Goal: Task Accomplishment & Management: Use online tool/utility

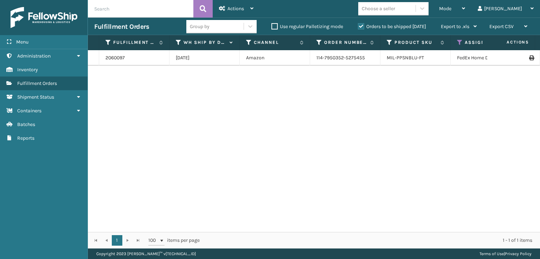
click at [114, 13] on input "text" at bounding box center [140, 9] width 105 height 18
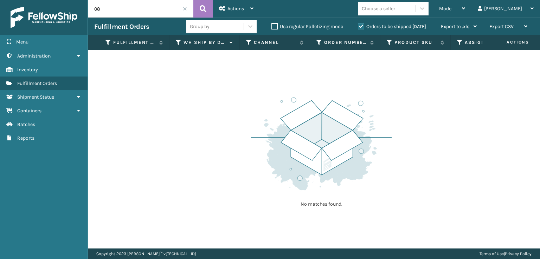
type input "0"
click at [250, 11] on icon at bounding box center [251, 8] width 3 height 5
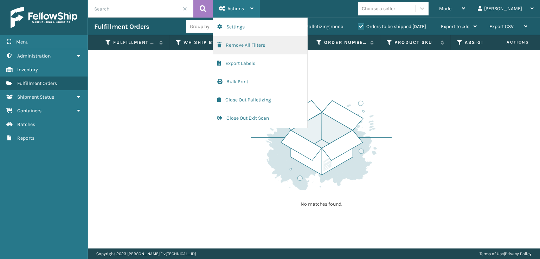
click at [273, 47] on button "Remove All Filters" at bounding box center [260, 45] width 94 height 18
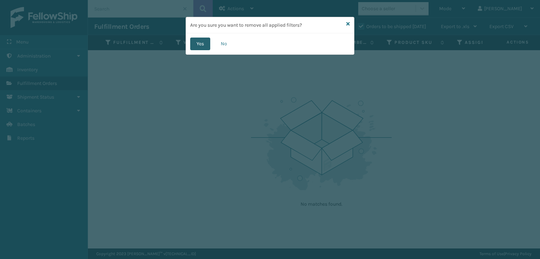
click at [206, 49] on button "Yes" at bounding box center [200, 44] width 20 height 13
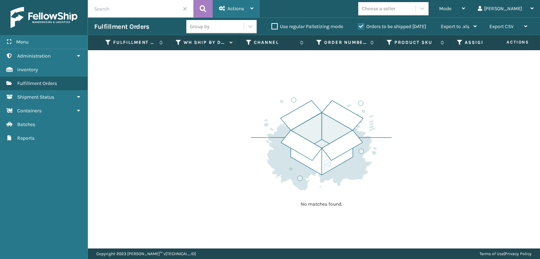
click at [243, 14] on div "Actions" at bounding box center [236, 9] width 34 height 18
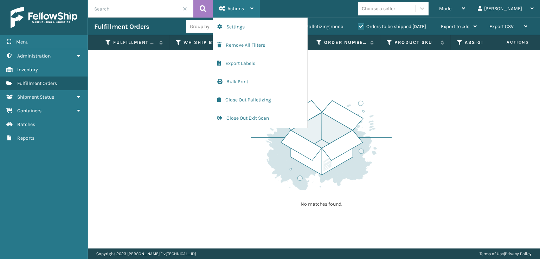
click at [243, 14] on div "Actions" at bounding box center [236, 9] width 34 height 18
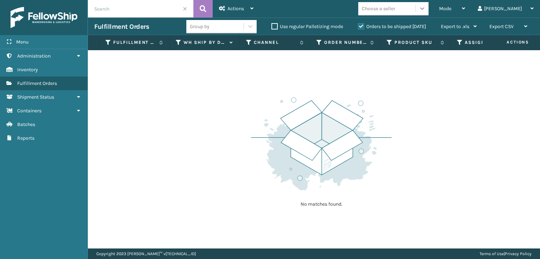
click at [428, 13] on div at bounding box center [422, 8] width 13 height 13
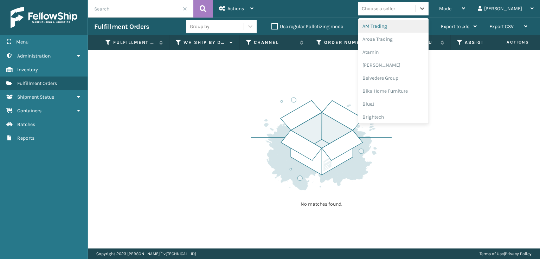
click at [420, 2] on div "Mode Regular Mode Picking Mode Labeling Mode Exit Scan Mode option AM Trading f…" at bounding box center [400, 9] width 280 height 18
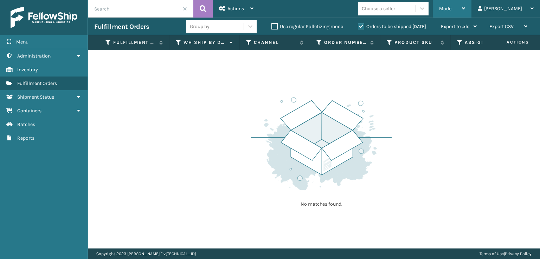
click at [451, 8] on span "Mode" at bounding box center [445, 9] width 12 height 6
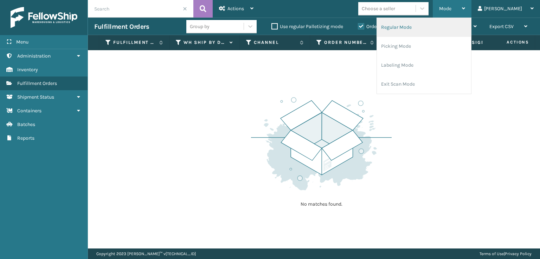
click at [431, 31] on li "Regular Mode" at bounding box center [424, 27] width 94 height 19
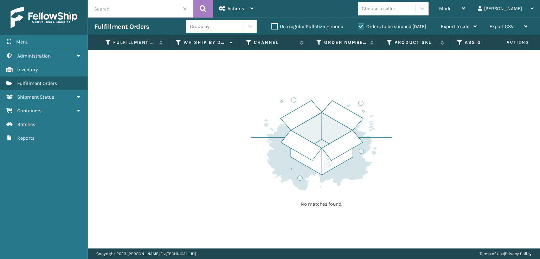
click at [457, 41] on icon at bounding box center [460, 42] width 6 height 6
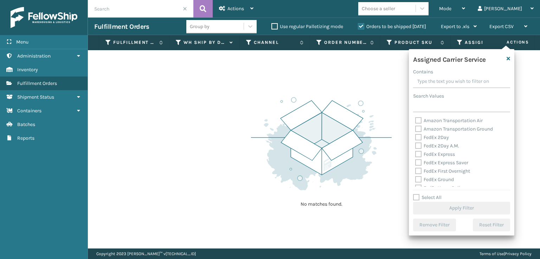
click at [420, 138] on label "FedEx 2Day" at bounding box center [432, 138] width 34 height 6
click at [415, 138] on input "FedEx 2Day" at bounding box center [415, 136] width 0 height 5
checkbox input "true"
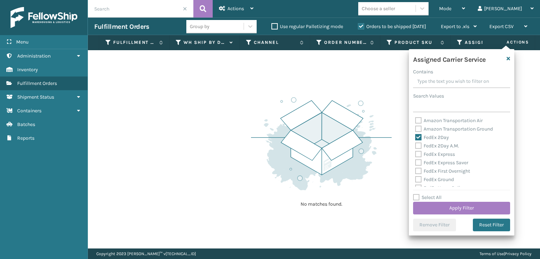
click at [418, 148] on label "FedEx 2Day A.M." at bounding box center [437, 146] width 44 height 6
click at [415, 147] on input "FedEx 2Day A.M." at bounding box center [415, 144] width 0 height 5
checkbox input "true"
click at [418, 152] on label "FedEx Express" at bounding box center [435, 154] width 40 height 6
click at [415, 152] on input "FedEx Express" at bounding box center [415, 152] width 0 height 5
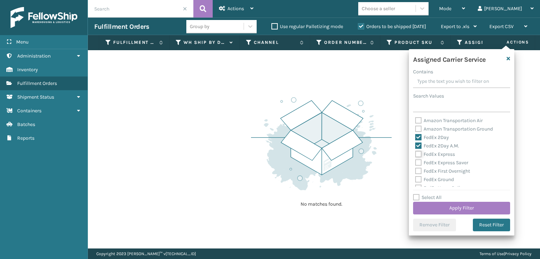
checkbox input "true"
click at [418, 162] on label "FedEx Express Saver" at bounding box center [441, 163] width 53 height 6
click at [415, 162] on input "FedEx Express Saver" at bounding box center [415, 161] width 0 height 5
checkbox input "true"
click at [416, 170] on label "FedEx First Overnight" at bounding box center [442, 171] width 55 height 6
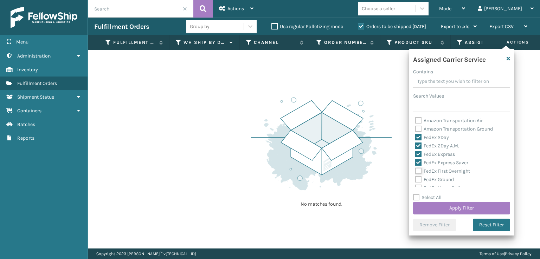
click at [415, 170] on input "FedEx First Overnight" at bounding box center [415, 169] width 0 height 5
drag, startPoint x: 416, startPoint y: 170, endPoint x: 417, endPoint y: 178, distance: 7.8
click at [417, 178] on label "FedEx Ground" at bounding box center [434, 180] width 39 height 6
click at [417, 174] on label "FedEx First Overnight" at bounding box center [442, 171] width 55 height 6
click at [415, 172] on input "FedEx First Overnight" at bounding box center [415, 169] width 0 height 5
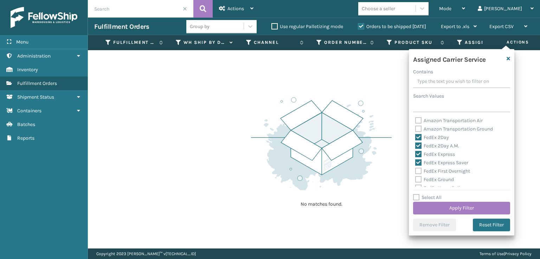
click at [418, 172] on label "FedEx First Overnight" at bounding box center [442, 171] width 55 height 6
click at [415, 172] on input "FedEx First Overnight" at bounding box center [415, 169] width 0 height 5
checkbox input "true"
drag, startPoint x: 274, startPoint y: 61, endPoint x: 273, endPoint y: 65, distance: 4.4
click at [273, 65] on div "No matches found." at bounding box center [314, 149] width 452 height 199
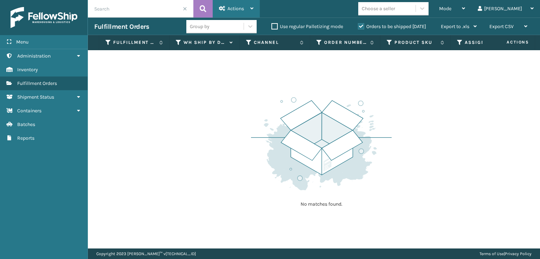
click at [234, 5] on div "Actions" at bounding box center [236, 9] width 34 height 18
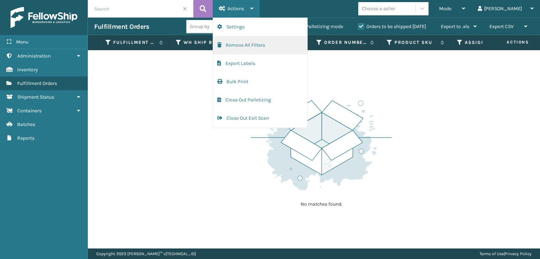
click at [227, 48] on button "Remove All Filters" at bounding box center [260, 45] width 94 height 18
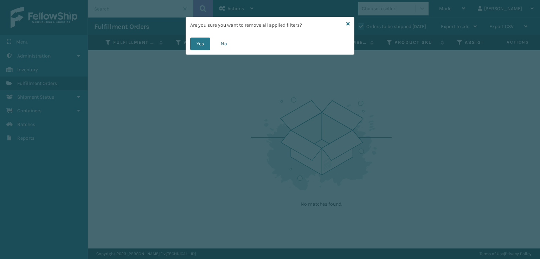
click at [197, 52] on div "Yes No" at bounding box center [270, 43] width 168 height 21
click at [200, 44] on button "Yes" at bounding box center [200, 44] width 20 height 13
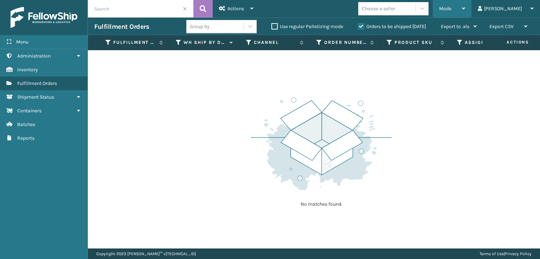
click at [465, 5] on div "Mode" at bounding box center [452, 9] width 26 height 18
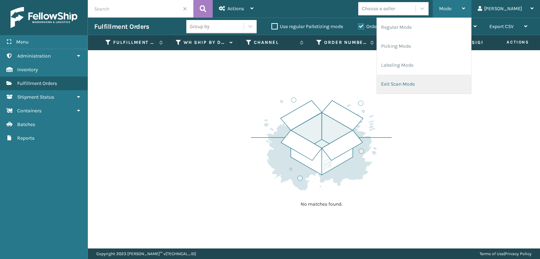
click at [422, 82] on li "Exit Scan Mode" at bounding box center [424, 84] width 94 height 19
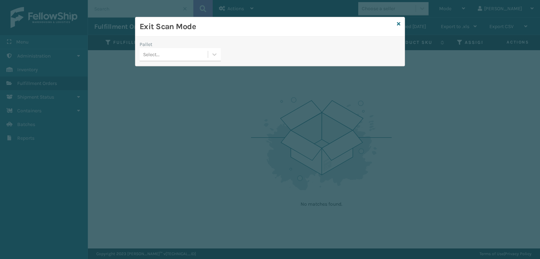
click at [150, 53] on div "Select..." at bounding box center [151, 54] width 17 height 7
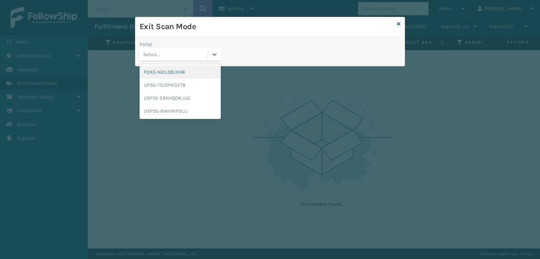
click at [154, 76] on div "FDXG-N2IL0BJXH6" at bounding box center [180, 72] width 81 height 13
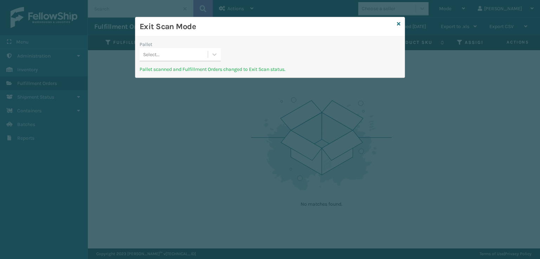
click at [401, 25] on div "Exit Scan Mode" at bounding box center [269, 26] width 269 height 19
click at [398, 25] on icon at bounding box center [399, 23] width 4 height 5
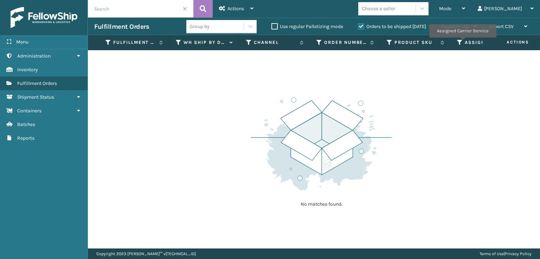
click at [462, 43] on icon at bounding box center [460, 42] width 6 height 6
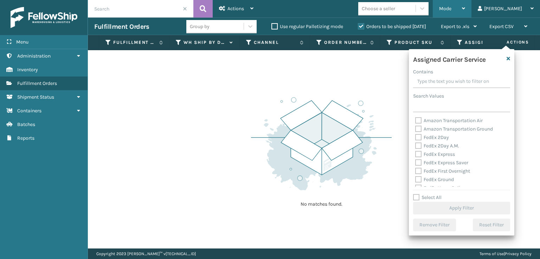
click at [451, 10] on span "Mode" at bounding box center [445, 9] width 12 height 6
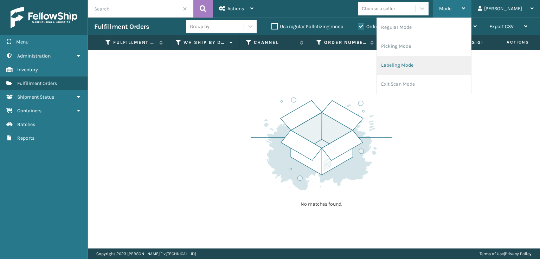
click at [420, 67] on li "Labeling Mode" at bounding box center [424, 65] width 94 height 19
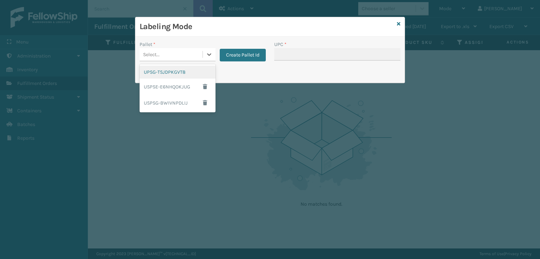
click at [179, 51] on div "Select..." at bounding box center [171, 55] width 63 height 12
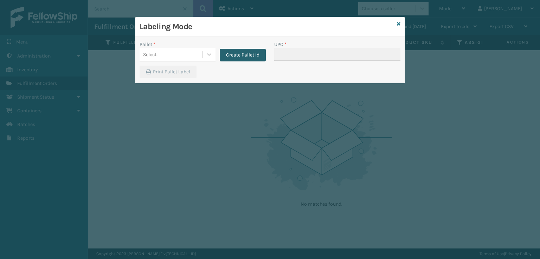
click at [230, 54] on button "Create Pallet Id" at bounding box center [243, 55] width 46 height 13
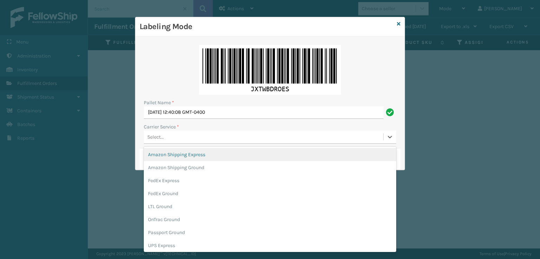
click at [153, 137] on div "Select..." at bounding box center [155, 137] width 17 height 7
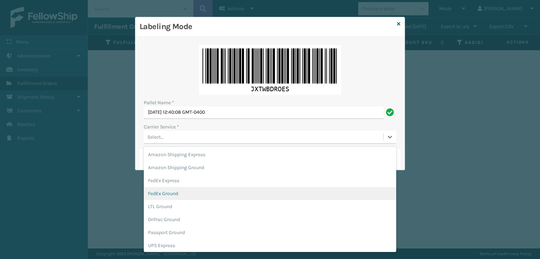
click at [151, 198] on div "FedEx Ground" at bounding box center [270, 193] width 252 height 13
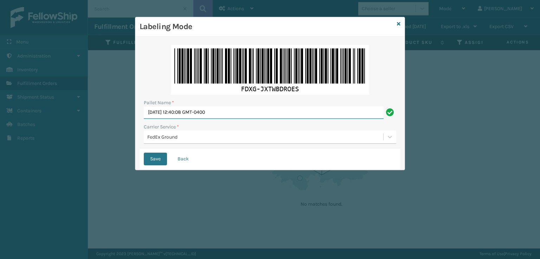
drag, startPoint x: 262, startPoint y: 115, endPoint x: 57, endPoint y: 137, distance: 205.7
click at [57, 136] on div "Labeling Mode Pallet Name * [DATE] 12:40:08 GMT-0400 Carrier Service * FedEx Gr…" at bounding box center [270, 129] width 540 height 259
type input "f"
type input "FEDZ560946"
click at [144, 153] on button "Save" at bounding box center [155, 159] width 23 height 13
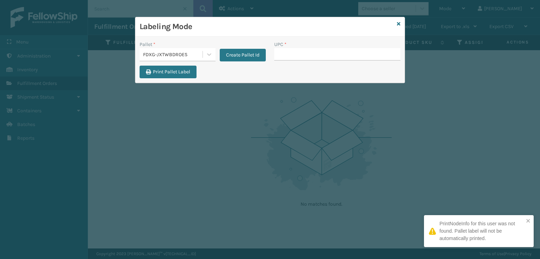
click at [277, 53] on input "UPC *" at bounding box center [337, 54] width 126 height 13
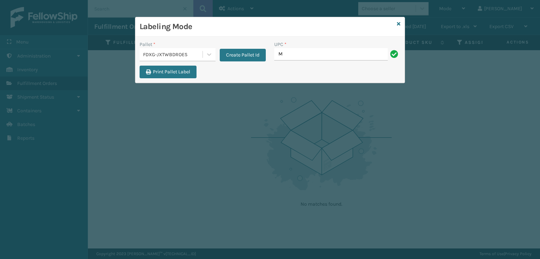
type input "MIL-ARCH-CBNT-BX 1"
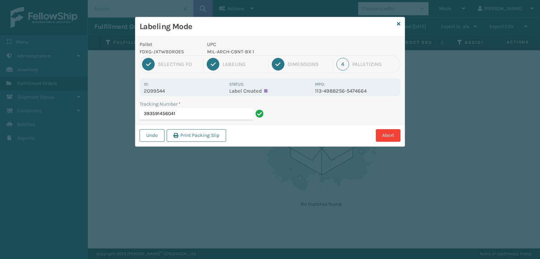
click at [218, 115] on input "393591456041" at bounding box center [197, 114] width 114 height 13
drag, startPoint x: 179, startPoint y: 118, endPoint x: 137, endPoint y: 122, distance: 42.4
click at [137, 122] on div "Tracking Number * 393591456041" at bounding box center [202, 113] width 135 height 24
click at [188, 114] on input "393591456041" at bounding box center [197, 114] width 114 height 13
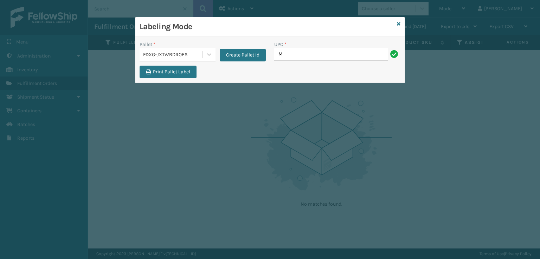
type input "MIL-ARCH-CBNT-BX 1"
click at [341, 55] on input "MIL-ARCH-CBNT-BX 1" at bounding box center [331, 54] width 114 height 13
type input "MIL-ARCH-CBNT-BX 2"
click at [398, 23] on icon at bounding box center [399, 23] width 4 height 5
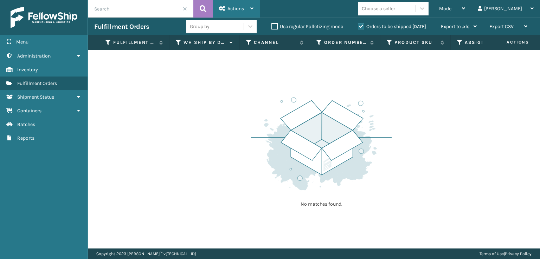
click at [236, 12] on div "Actions" at bounding box center [236, 9] width 34 height 18
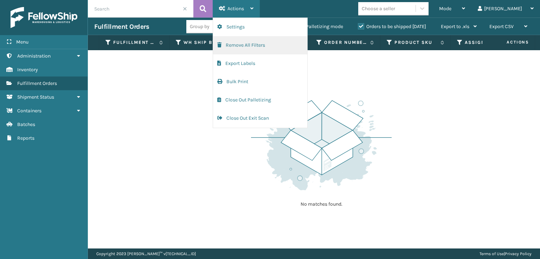
click at [229, 47] on button "Remove All Filters" at bounding box center [260, 45] width 94 height 18
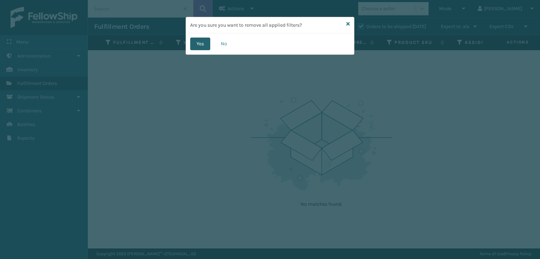
click at [195, 42] on button "Yes" at bounding box center [200, 44] width 20 height 13
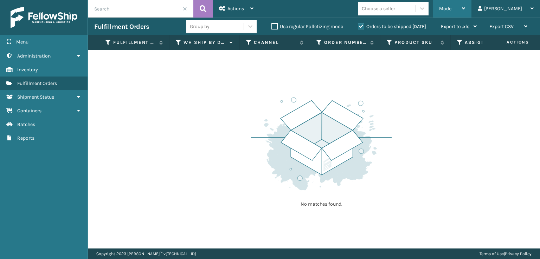
click at [451, 10] on span "Mode" at bounding box center [445, 9] width 12 height 6
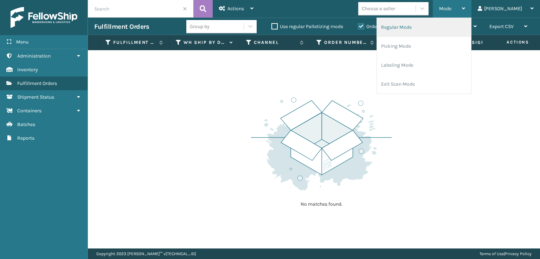
click at [428, 34] on li "Regular Mode" at bounding box center [424, 27] width 94 height 19
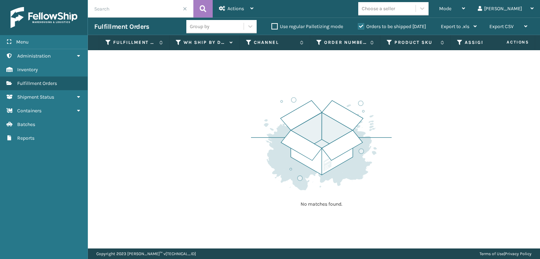
click at [458, 44] on icon at bounding box center [460, 42] width 6 height 6
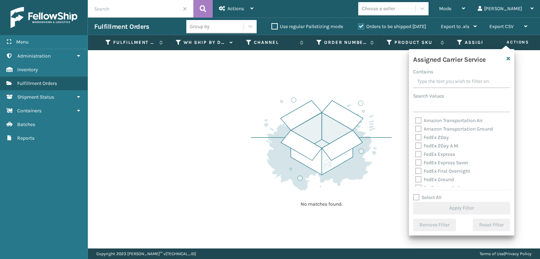
drag, startPoint x: 418, startPoint y: 140, endPoint x: 419, endPoint y: 149, distance: 9.9
click at [418, 140] on label "FedEx 2Day" at bounding box center [432, 138] width 34 height 6
click at [415, 138] on input "FedEx 2Day" at bounding box center [415, 136] width 0 height 5
checkbox input "true"
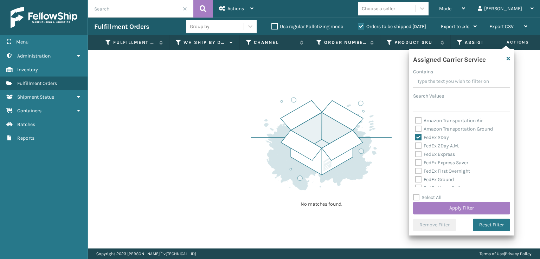
click at [419, 148] on div "FedEx 2Day A.M." at bounding box center [461, 146] width 93 height 8
click at [417, 156] on label "FedEx Express" at bounding box center [435, 154] width 40 height 6
click at [415, 145] on label "FedEx 2Day A.M." at bounding box center [437, 146] width 44 height 6
click at [415, 145] on input "FedEx 2Day A.M." at bounding box center [415, 144] width 0 height 5
checkbox input "true"
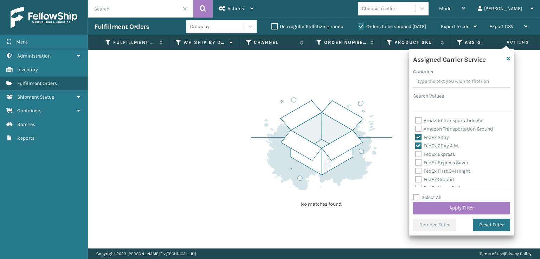
click at [418, 154] on label "FedEx Express" at bounding box center [435, 154] width 40 height 6
click at [415, 154] on input "FedEx Express" at bounding box center [415, 152] width 0 height 5
checkbox input "true"
click at [418, 163] on label "FedEx Express Saver" at bounding box center [441, 163] width 53 height 6
click at [415, 163] on input "FedEx Express Saver" at bounding box center [415, 161] width 0 height 5
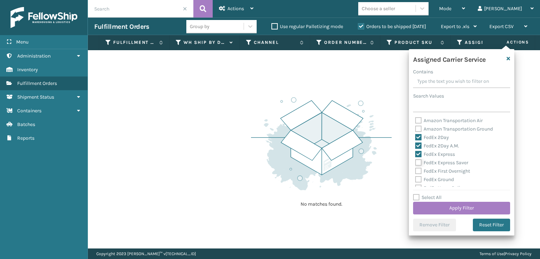
checkbox input "true"
click at [418, 171] on label "FedEx First Overnight" at bounding box center [442, 171] width 55 height 6
click at [415, 171] on input "FedEx First Overnight" at bounding box center [415, 169] width 0 height 5
checkbox input "true"
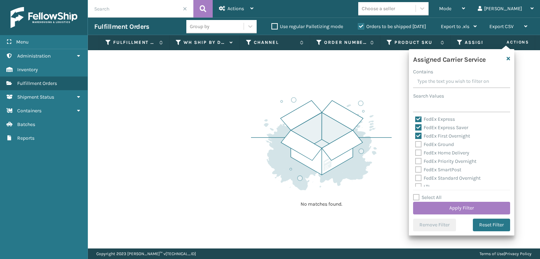
click at [418, 165] on div "Amazon Transportation Air Amazon Transportation Ground FedEx 2Day FedEx 2Day A.…" at bounding box center [461, 152] width 97 height 70
click at [419, 160] on label "FedEx Priority Overnight" at bounding box center [445, 162] width 61 height 6
click at [415, 160] on input "FedEx Priority Overnight" at bounding box center [415, 159] width 0 height 5
checkbox input "true"
click at [420, 150] on label "FedEx Home Delivery" at bounding box center [442, 153] width 54 height 6
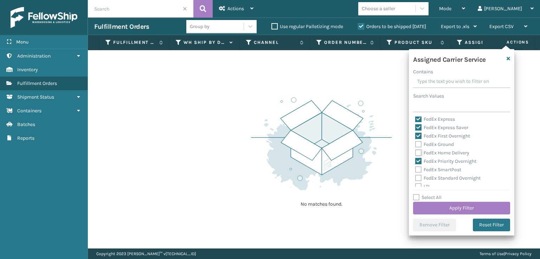
click at [415, 150] on input "FedEx Home Delivery" at bounding box center [415, 151] width 0 height 5
checkbox input "true"
click at [420, 146] on label "FedEx Ground" at bounding box center [434, 145] width 39 height 6
click at [415, 145] on input "FedEx Ground" at bounding box center [415, 143] width 0 height 5
checkbox input "true"
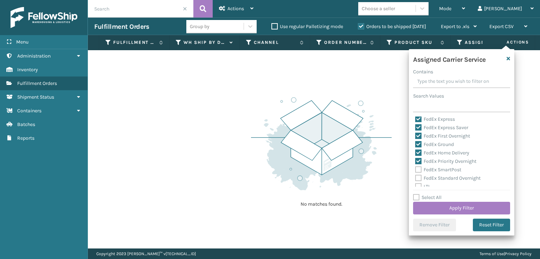
click at [419, 169] on label "FedEx SmartPost" at bounding box center [438, 170] width 46 height 6
click at [415, 169] on input "FedEx SmartPost" at bounding box center [415, 168] width 0 height 5
checkbox input "true"
click at [418, 180] on label "FedEx Standard Overnight" at bounding box center [447, 178] width 65 height 6
click at [415, 179] on input "FedEx Standard Overnight" at bounding box center [415, 176] width 0 height 5
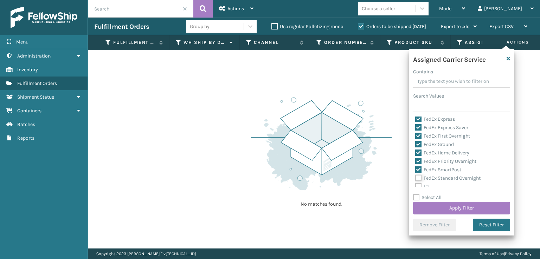
checkbox input "true"
click at [448, 208] on button "Apply Filter" at bounding box center [461, 208] width 97 height 13
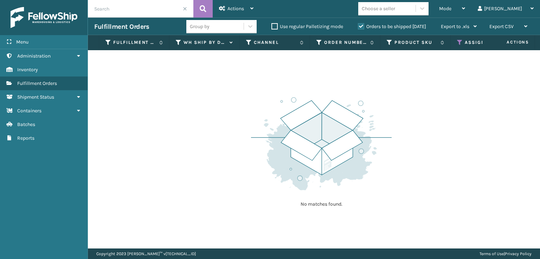
drag, startPoint x: 249, startPoint y: 243, endPoint x: 257, endPoint y: 249, distance: 10.1
click at [257, 249] on main "Actions Settings Remove All Filters Export Labels Bulk Print Close Out Palletiz…" at bounding box center [314, 129] width 452 height 259
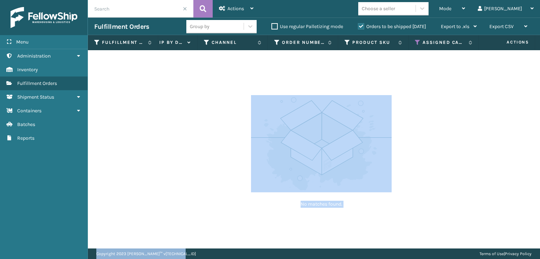
scroll to position [0, 0]
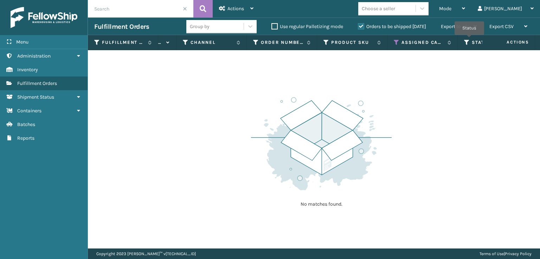
click at [469, 40] on icon at bounding box center [467, 42] width 6 height 6
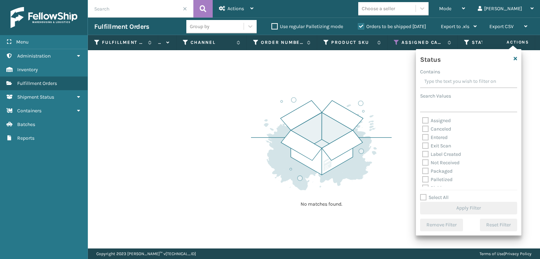
scroll to position [35, 0]
click at [426, 149] on div "Picking" at bounding box center [468, 153] width 93 height 8
click at [426, 154] on label "Picking" at bounding box center [434, 153] width 25 height 6
click at [422, 154] on input "Picking" at bounding box center [422, 151] width 0 height 5
checkbox input "true"
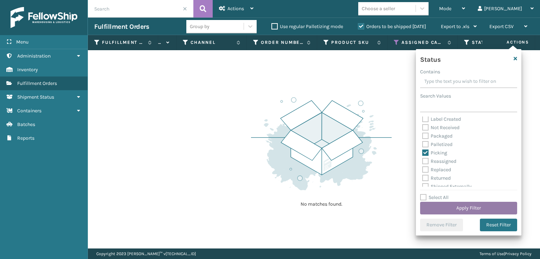
click at [442, 211] on button "Apply Filter" at bounding box center [468, 208] width 97 height 13
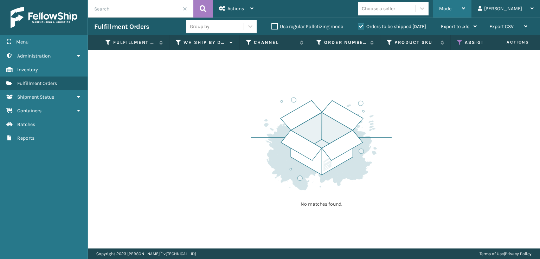
click at [465, 4] on div "Mode" at bounding box center [452, 9] width 26 height 18
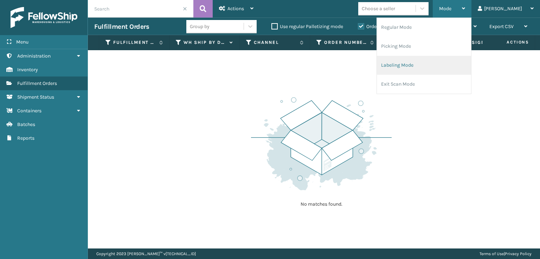
click at [416, 63] on li "Labeling Mode" at bounding box center [424, 65] width 94 height 19
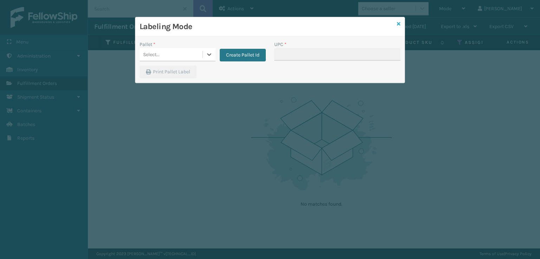
click at [399, 23] on icon at bounding box center [399, 23] width 4 height 5
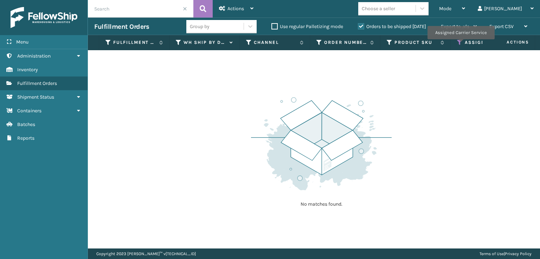
click at [460, 44] on icon at bounding box center [460, 42] width 6 height 6
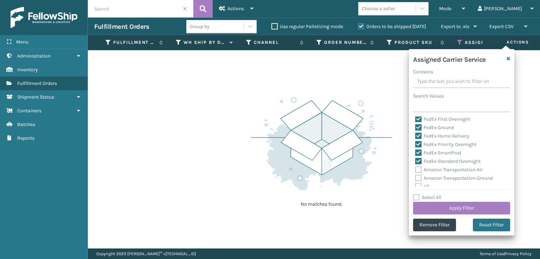
scroll to position [0, 0]
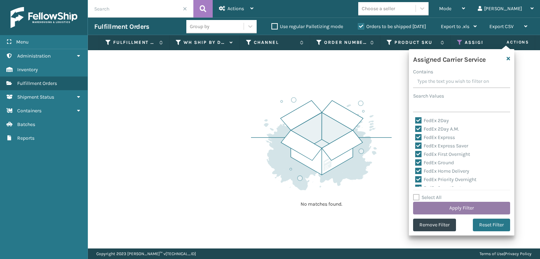
click at [470, 207] on button "Apply Filter" at bounding box center [461, 208] width 97 height 13
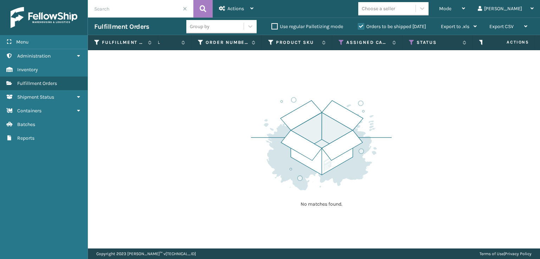
scroll to position [0, 135]
click at [392, 41] on icon at bounding box center [395, 42] width 6 height 6
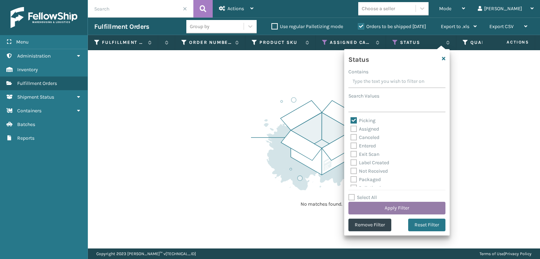
click at [384, 209] on button "Apply Filter" at bounding box center [396, 208] width 97 height 13
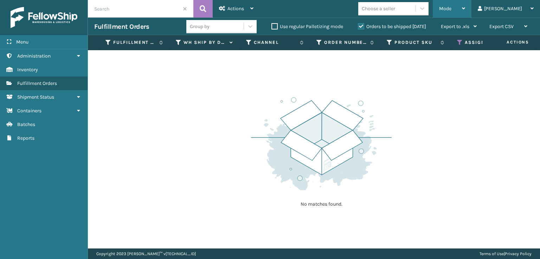
click at [465, 4] on div "Mode Regular Mode Picking Mode Labeling Mode Exit Scan Mode" at bounding box center [452, 9] width 39 height 18
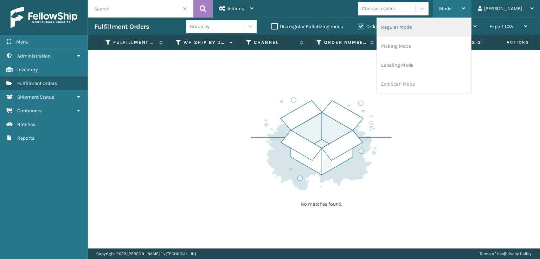
click at [410, 31] on li "Regular Mode" at bounding box center [424, 27] width 94 height 19
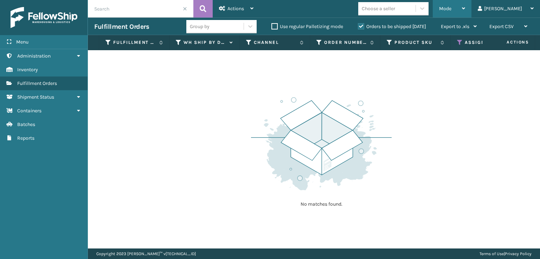
click at [464, 6] on div "Mode Regular Mode Picking Mode Labeling Mode Exit Scan Mode" at bounding box center [452, 9] width 39 height 18
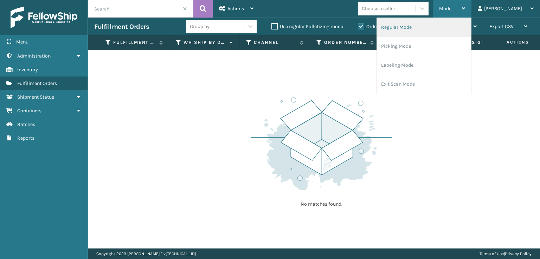
click at [434, 27] on li "Regular Mode" at bounding box center [424, 27] width 94 height 19
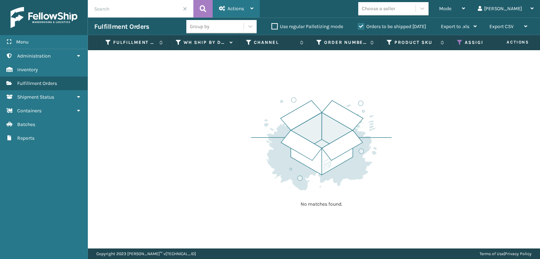
click at [233, 8] on span "Actions" at bounding box center [235, 9] width 17 height 6
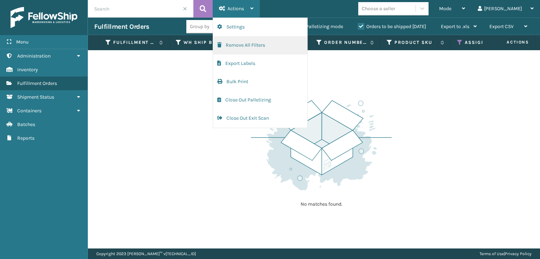
click at [224, 45] on button "Remove All Filters" at bounding box center [260, 45] width 94 height 18
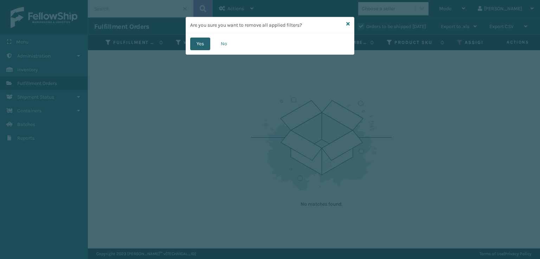
click at [196, 42] on button "Yes" at bounding box center [200, 44] width 20 height 13
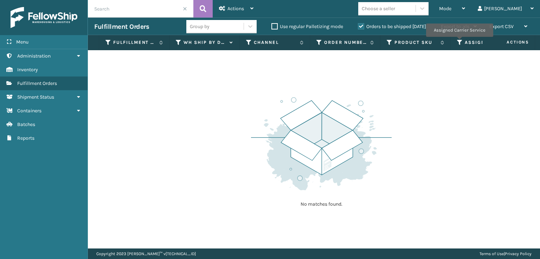
click at [459, 42] on icon at bounding box center [460, 42] width 6 height 6
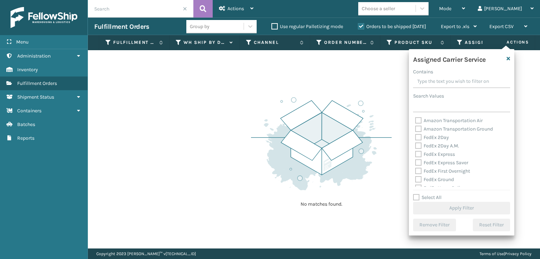
click at [419, 147] on label "FedEx 2Day A.M." at bounding box center [437, 146] width 44 height 6
click at [415, 147] on input "FedEx 2Day A.M." at bounding box center [415, 144] width 0 height 5
checkbox input "true"
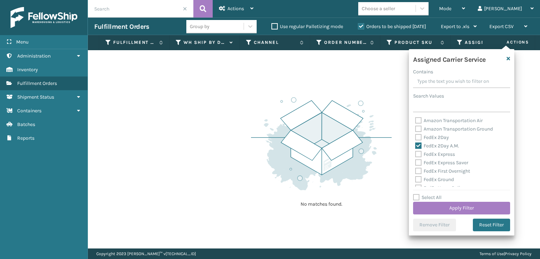
click at [420, 138] on label "FedEx 2Day" at bounding box center [432, 138] width 34 height 6
click at [415, 138] on input "FedEx 2Day" at bounding box center [415, 136] width 0 height 5
checkbox input "true"
click at [420, 160] on label "FedEx Express Saver" at bounding box center [441, 163] width 53 height 6
click at [415, 160] on input "FedEx Express Saver" at bounding box center [415, 161] width 0 height 5
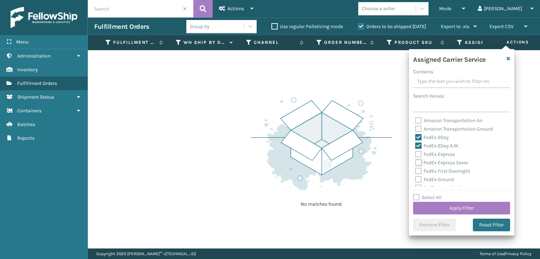
checkbox input "true"
click at [420, 157] on label "FedEx Express" at bounding box center [435, 154] width 40 height 6
click at [415, 155] on input "FedEx Express" at bounding box center [415, 152] width 0 height 5
checkbox input "true"
click at [420, 174] on div "FedEx First Overnight" at bounding box center [461, 171] width 93 height 8
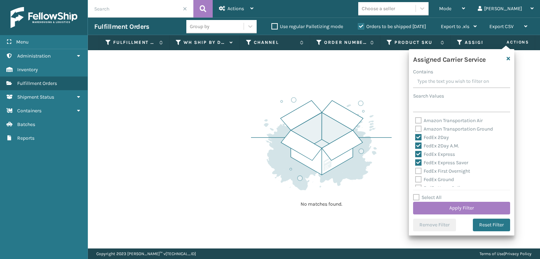
click at [419, 178] on label "FedEx Ground" at bounding box center [434, 180] width 39 height 6
click at [415, 178] on input "FedEx Ground" at bounding box center [415, 178] width 0 height 5
checkbox input "true"
click at [418, 172] on label "FedEx First Overnight" at bounding box center [442, 171] width 55 height 6
click at [415, 172] on input "FedEx First Overnight" at bounding box center [415, 169] width 0 height 5
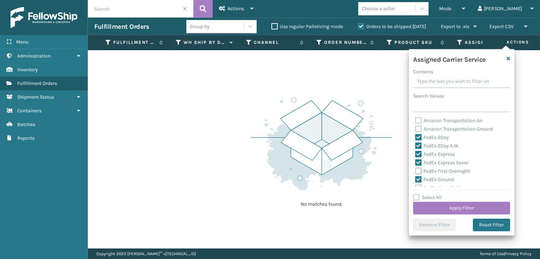
checkbox input "true"
click at [418, 142] on label "FedEx Standard Overnight" at bounding box center [447, 143] width 65 height 6
click at [415, 142] on input "FedEx Standard Overnight" at bounding box center [415, 141] width 0 height 5
checkbox input "true"
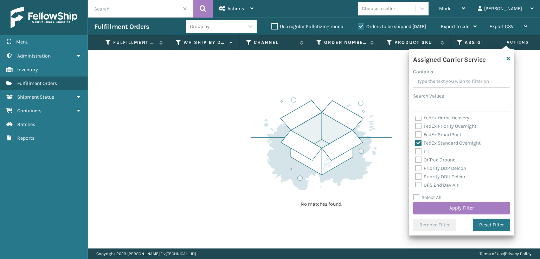
click at [418, 134] on label "FedEx SmartPost" at bounding box center [438, 135] width 46 height 6
click at [415, 134] on input "FedEx SmartPost" at bounding box center [415, 133] width 0 height 5
checkbox input "true"
click at [418, 127] on label "FedEx Priority Overnight" at bounding box center [445, 126] width 61 height 6
click at [415, 127] on input "FedEx Priority Overnight" at bounding box center [415, 124] width 0 height 5
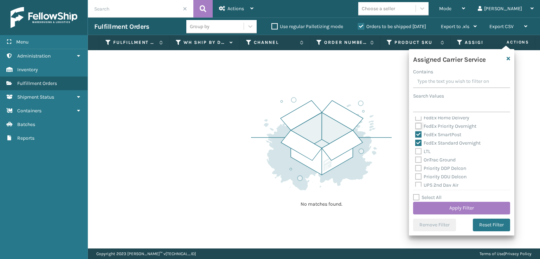
checkbox input "true"
click at [421, 118] on label "FedEx Home Delivery" at bounding box center [442, 118] width 54 height 6
click at [415, 118] on input "FedEx Home Delivery" at bounding box center [415, 116] width 0 height 5
checkbox input "true"
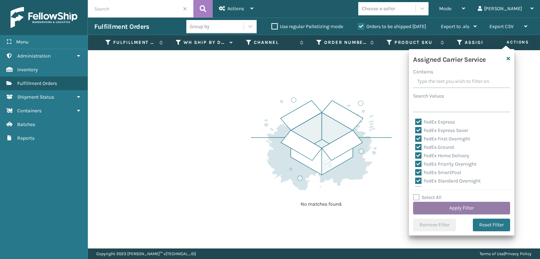
click at [434, 209] on button "Apply Filter" at bounding box center [461, 208] width 97 height 13
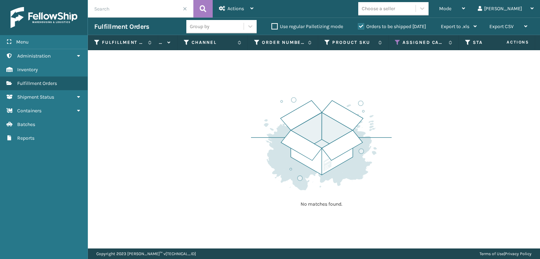
scroll to position [0, 65]
click at [465, 40] on icon at bounding box center [466, 42] width 6 height 6
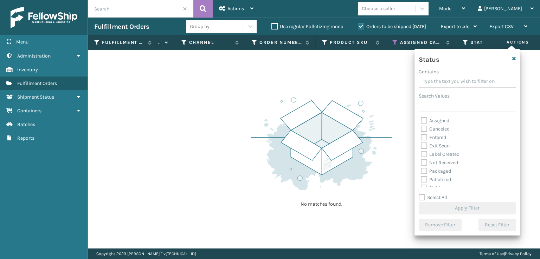
click at [423, 179] on label "Palletized" at bounding box center [436, 180] width 30 height 6
click at [421, 179] on input "Palletized" at bounding box center [421, 178] width 0 height 5
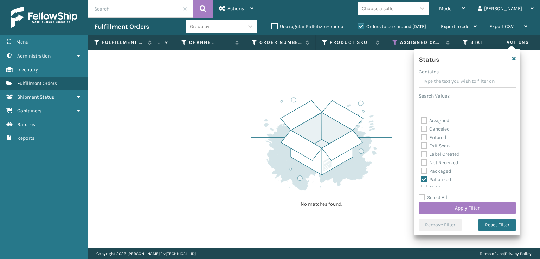
click at [423, 179] on label "Palletized" at bounding box center [436, 180] width 30 height 6
click at [421, 179] on input "Palletized" at bounding box center [421, 178] width 0 height 5
checkbox input "false"
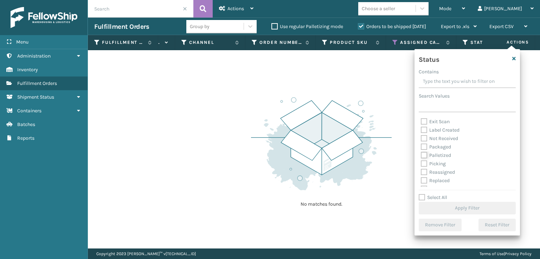
scroll to position [35, 0]
click at [422, 153] on label "Picking" at bounding box center [433, 153] width 25 height 6
click at [421, 153] on input "Picking" at bounding box center [421, 151] width 0 height 5
checkbox input "true"
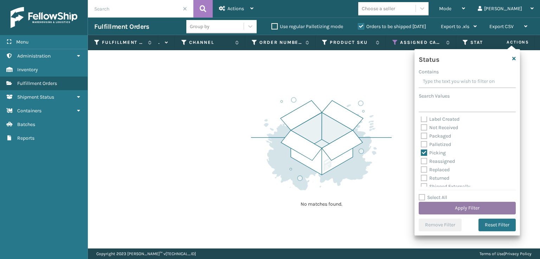
click at [434, 208] on button "Apply Filter" at bounding box center [467, 208] width 97 height 13
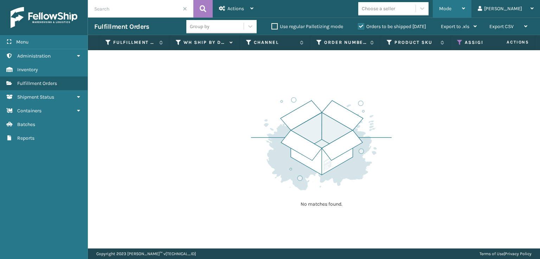
click at [451, 6] on span "Mode" at bounding box center [445, 9] width 12 height 6
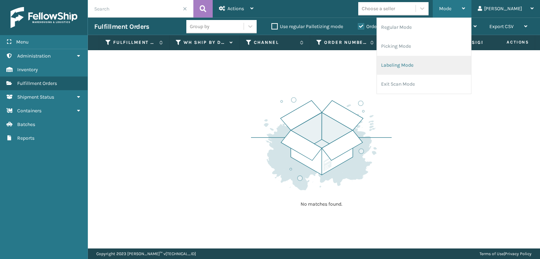
click at [425, 58] on li "Labeling Mode" at bounding box center [424, 65] width 94 height 19
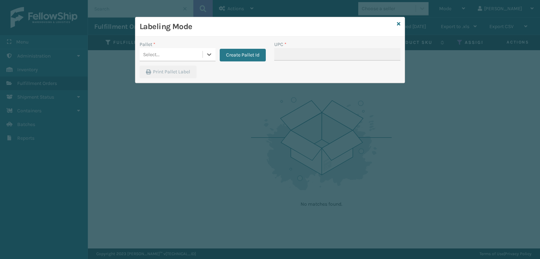
click at [174, 53] on div "Select..." at bounding box center [171, 55] width 63 height 12
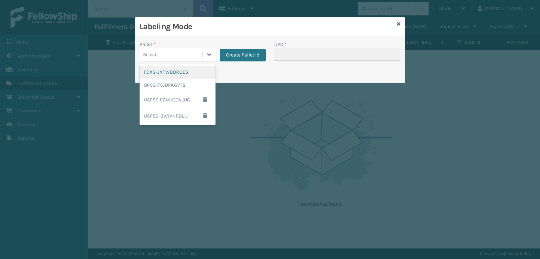
click at [154, 73] on div "FDXG-JXTWBDROES" at bounding box center [178, 72] width 76 height 13
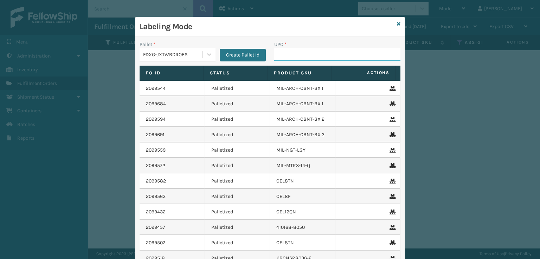
click at [283, 60] on input "UPC *" at bounding box center [337, 54] width 126 height 13
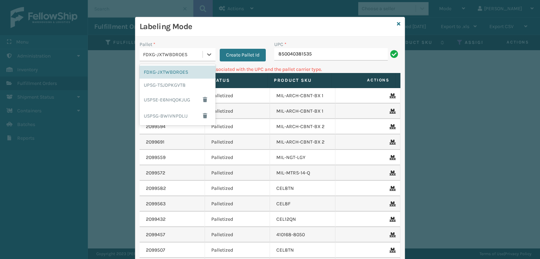
click at [196, 54] on div "FDXG-JXTWBDROES" at bounding box center [173, 54] width 60 height 7
click at [187, 86] on div "UPSG-TSJDPKGVT8" at bounding box center [178, 85] width 76 height 13
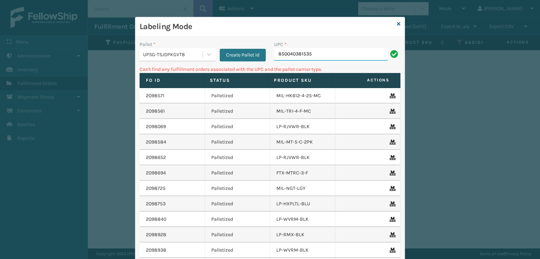
click at [347, 50] on input "850040381535" at bounding box center [331, 54] width 114 height 13
click at [397, 22] on icon at bounding box center [399, 23] width 4 height 5
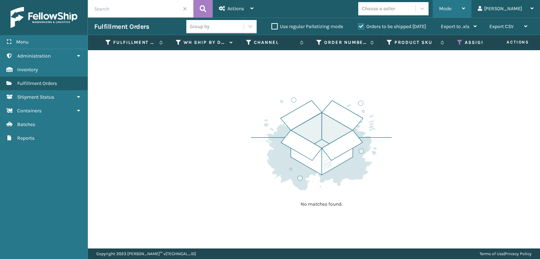
click at [465, 5] on div "Mode" at bounding box center [452, 9] width 26 height 18
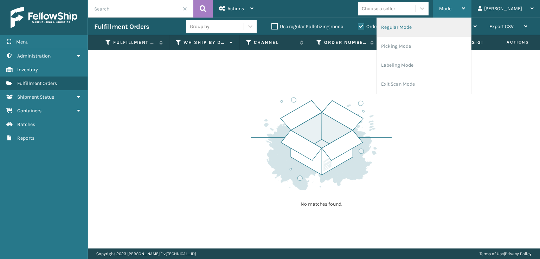
click at [419, 27] on li "Regular Mode" at bounding box center [424, 27] width 94 height 19
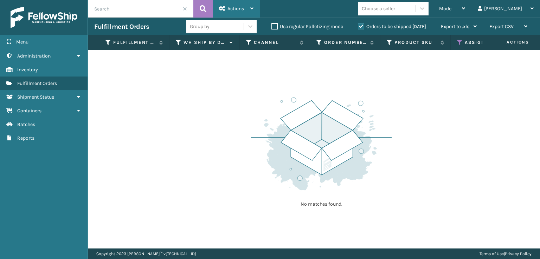
click at [231, 11] on span "Actions" at bounding box center [235, 9] width 17 height 6
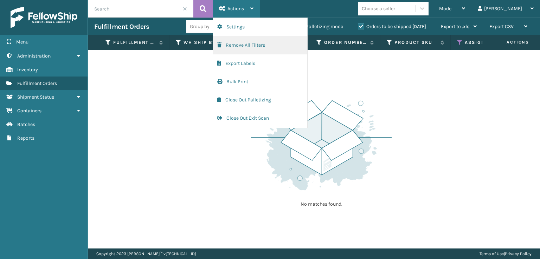
click at [232, 45] on button "Remove All Filters" at bounding box center [260, 45] width 94 height 18
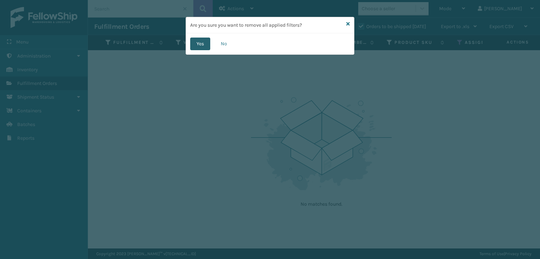
click at [195, 44] on button "Yes" at bounding box center [200, 44] width 20 height 13
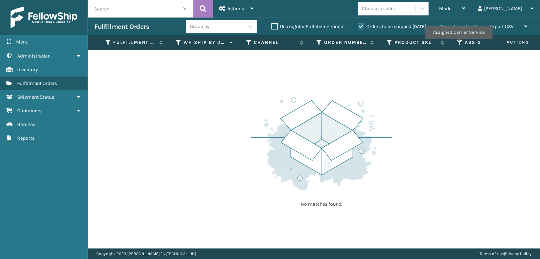
click at [458, 44] on icon at bounding box center [460, 42] width 6 height 6
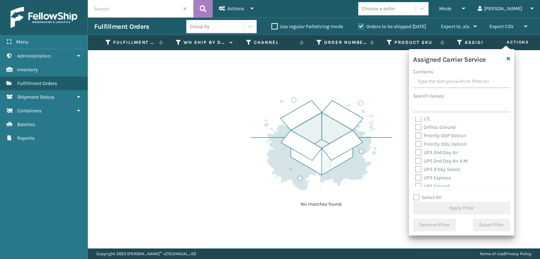
scroll to position [105, 0]
click at [419, 148] on label "UPS 2nd Day Air" at bounding box center [436, 150] width 43 height 6
click at [415, 148] on input "UPS 2nd Day Air" at bounding box center [415, 148] width 0 height 5
checkbox input "true"
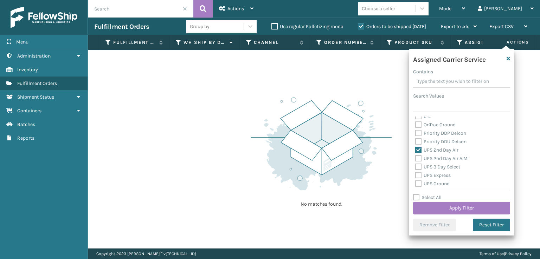
click at [420, 157] on label "UPS 2nd Day Air A.M." at bounding box center [441, 159] width 53 height 6
click at [415, 157] on input "UPS 2nd Day Air A.M." at bounding box center [415, 157] width 0 height 5
checkbox input "true"
click at [418, 165] on label "UPS 3 Day Select" at bounding box center [437, 167] width 45 height 6
click at [415, 165] on input "UPS 3 Day Select" at bounding box center [415, 165] width 0 height 5
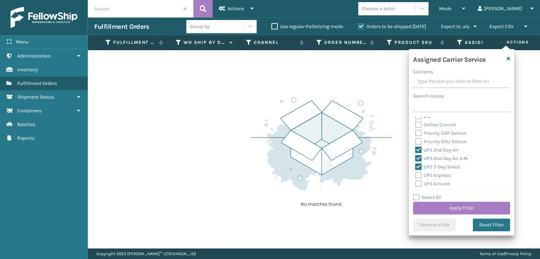
checkbox input "true"
click at [420, 173] on label "UPS Express" at bounding box center [432, 176] width 35 height 6
click at [415, 173] on input "UPS Express" at bounding box center [415, 174] width 0 height 5
checkbox input "true"
click at [418, 183] on label "UPS Ground" at bounding box center [432, 184] width 34 height 6
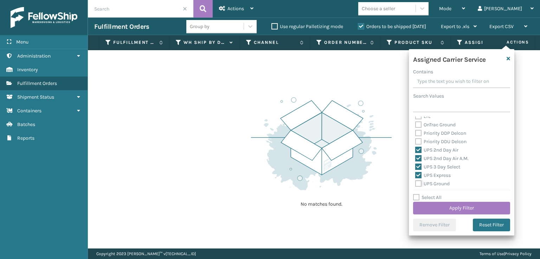
click at [415, 183] on input "UPS Ground" at bounding box center [415, 182] width 0 height 5
checkbox input "true"
click at [418, 156] on label "UPS Next Day Air" at bounding box center [437, 157] width 45 height 6
click at [415, 156] on input "UPS Next Day Air" at bounding box center [415, 155] width 0 height 5
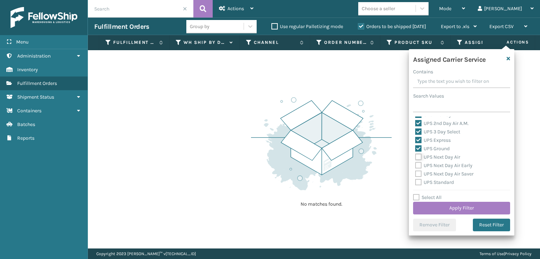
checkbox input "true"
click at [419, 165] on label "UPS Next Day Air Early" at bounding box center [443, 166] width 57 height 6
click at [415, 165] on input "UPS Next Day Air Early" at bounding box center [415, 164] width 0 height 5
checkbox input "true"
click at [419, 174] on label "UPS Next Day Air Saver" at bounding box center [444, 174] width 58 height 6
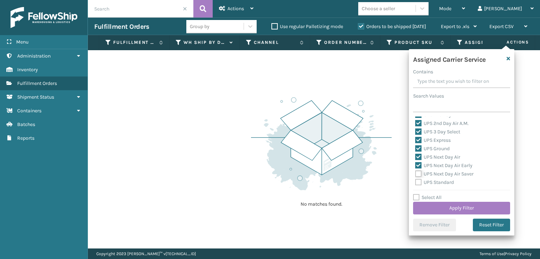
click at [415, 174] on input "UPS Next Day Air Saver" at bounding box center [415, 172] width 0 height 5
checkbox input "true"
click at [419, 179] on div "UPS Standard" at bounding box center [461, 183] width 93 height 8
click at [418, 145] on label "UPS Standard" at bounding box center [434, 147] width 39 height 6
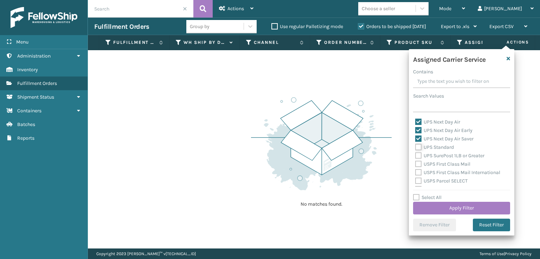
click at [415, 145] on input "UPS Standard" at bounding box center [415, 145] width 0 height 5
checkbox input "true"
click at [418, 156] on label "UPS SurePost 1LB or Greater" at bounding box center [449, 156] width 69 height 6
click at [415, 156] on input "UPS SurePost 1LB or Greater" at bounding box center [415, 154] width 0 height 5
checkbox input "true"
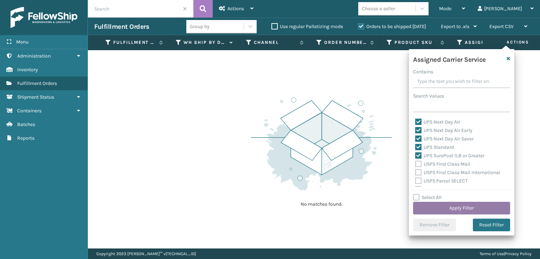
click at [446, 209] on button "Apply Filter" at bounding box center [461, 208] width 97 height 13
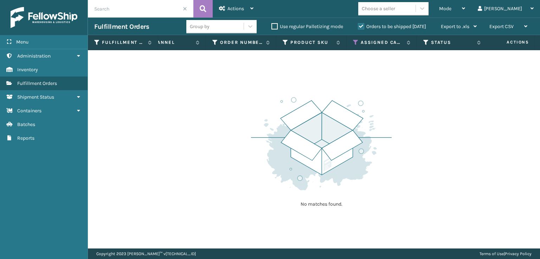
scroll to position [0, 109]
drag, startPoint x: 420, startPoint y: 44, endPoint x: 416, endPoint y: 48, distance: 5.5
click at [419, 45] on icon at bounding box center [422, 42] width 6 height 6
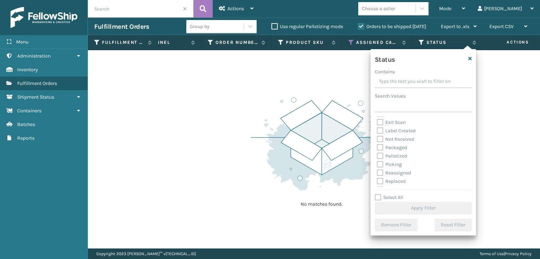
scroll to position [35, 0]
click at [382, 152] on label "Picking" at bounding box center [389, 153] width 25 height 6
click at [377, 152] on input "Picking" at bounding box center [377, 151] width 0 height 5
checkbox input "true"
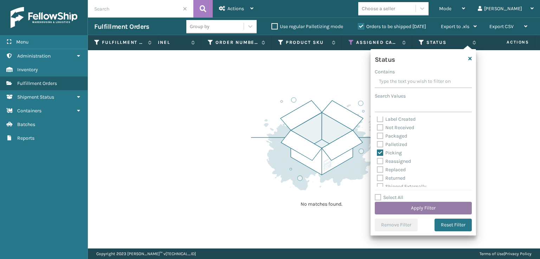
click at [406, 208] on button "Apply Filter" at bounding box center [423, 208] width 97 height 13
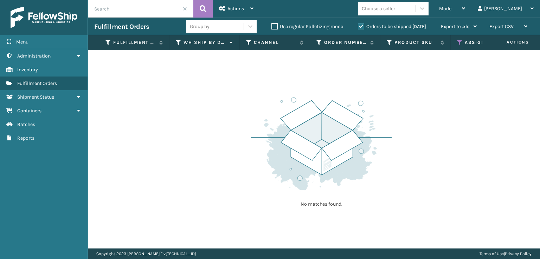
click at [360, 27] on label "Orders to be shipped [DATE]" at bounding box center [392, 27] width 68 height 6
click at [358, 27] on input "Orders to be shipped [DATE]" at bounding box center [358, 24] width 0 height 5
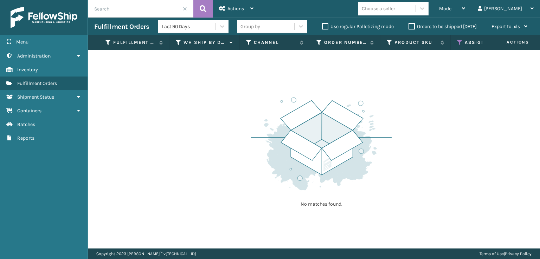
click at [412, 28] on label "Orders to be shipped [DATE]" at bounding box center [442, 27] width 68 height 6
click at [409, 27] on input "Orders to be shipped [DATE]" at bounding box center [408, 24] width 0 height 5
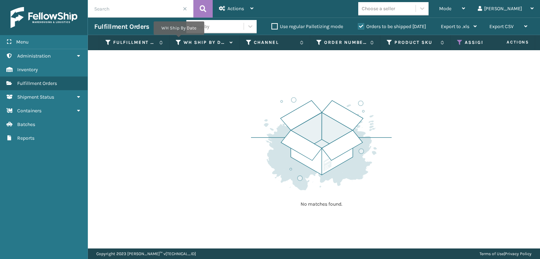
click at [179, 40] on icon at bounding box center [179, 42] width 6 height 6
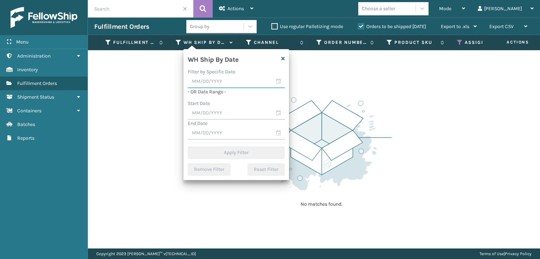
click at [211, 79] on input "text" at bounding box center [236, 82] width 97 height 13
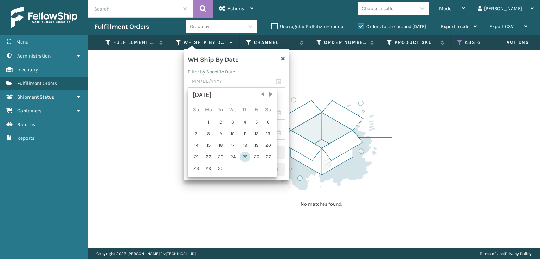
click at [243, 155] on div "25" at bounding box center [245, 157] width 11 height 11
type input "[DATE]"
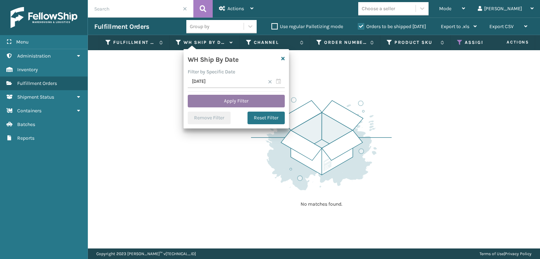
click at [238, 103] on button "Apply Filter" at bounding box center [236, 101] width 97 height 13
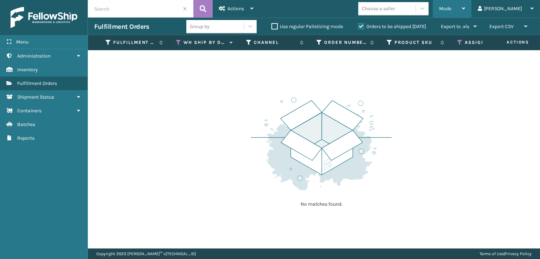
drag, startPoint x: 481, startPoint y: 7, endPoint x: 464, endPoint y: 31, distance: 28.9
click at [465, 7] on div "Mode" at bounding box center [452, 9] width 26 height 18
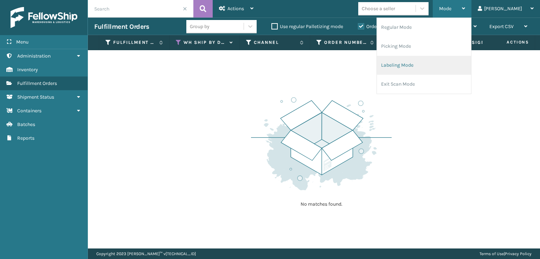
click at [412, 68] on li "Labeling Mode" at bounding box center [424, 65] width 94 height 19
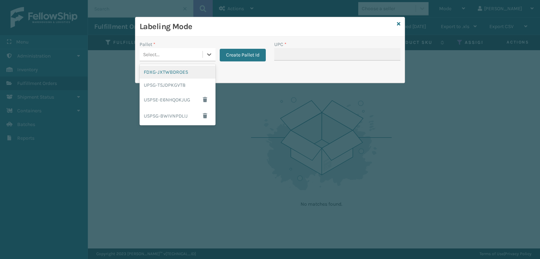
click at [190, 54] on div "Select..." at bounding box center [171, 55] width 63 height 12
click at [175, 90] on div "UPSG-TSJDPKGVT8" at bounding box center [178, 85] width 76 height 13
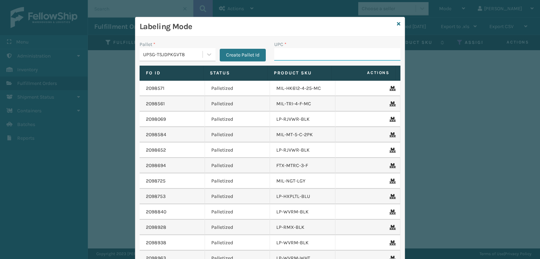
click at [306, 55] on input "UPC *" at bounding box center [337, 54] width 126 height 13
click at [397, 26] on icon at bounding box center [399, 23] width 4 height 5
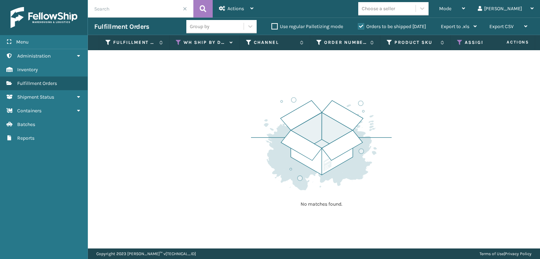
click at [120, 10] on input "text" at bounding box center [140, 9] width 105 height 18
type input "1ZV5703G0317354718"
click at [202, 10] on icon at bounding box center [203, 9] width 7 height 11
click at [361, 26] on label "Orders to be shipped [DATE]" at bounding box center [392, 27] width 68 height 6
click at [358, 26] on input "Orders to be shipped [DATE]" at bounding box center [358, 24] width 0 height 5
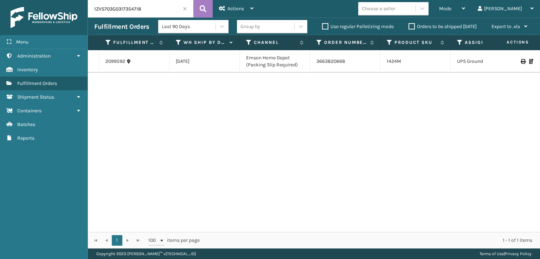
click at [411, 27] on label "Orders to be shipped [DATE]" at bounding box center [442, 27] width 68 height 6
click at [409, 27] on input "Orders to be shipped [DATE]" at bounding box center [408, 24] width 0 height 5
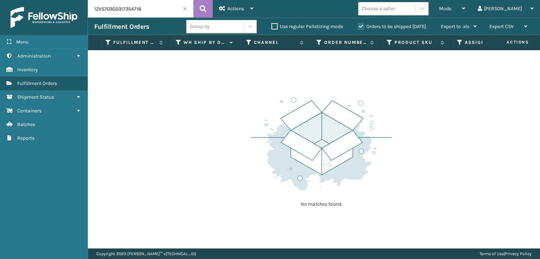
click at [186, 10] on span at bounding box center [185, 9] width 4 height 4
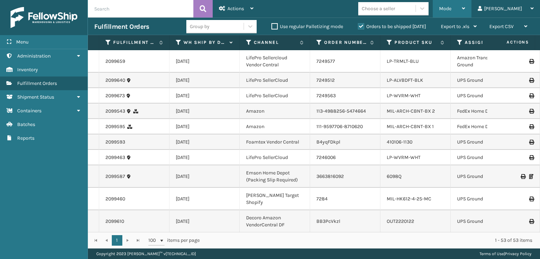
click at [451, 11] on span "Mode" at bounding box center [445, 9] width 12 height 6
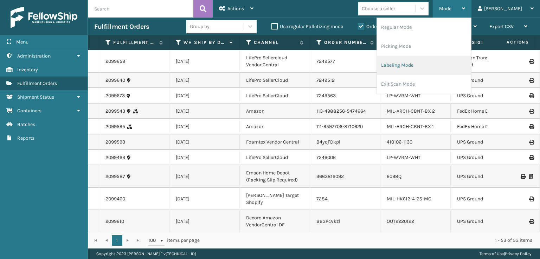
click at [425, 63] on li "Labeling Mode" at bounding box center [424, 65] width 94 height 19
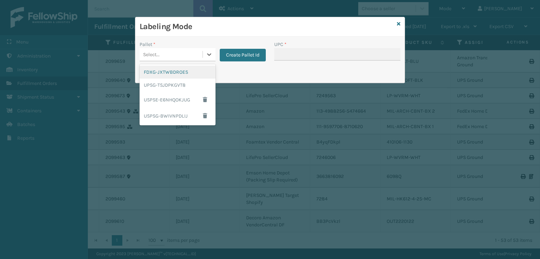
drag, startPoint x: 189, startPoint y: 57, endPoint x: 191, endPoint y: 61, distance: 3.8
click at [190, 58] on div "Select..." at bounding box center [171, 55] width 63 height 12
click at [175, 80] on div "UPSG-TSJDPKGVT8" at bounding box center [178, 85] width 76 height 13
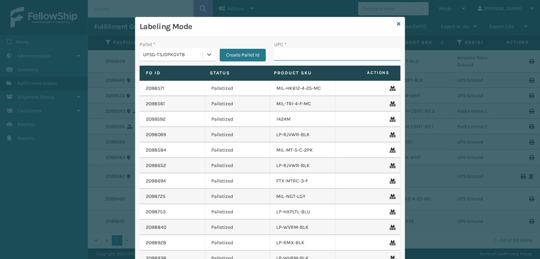
click at [303, 54] on input "UPC *" at bounding box center [337, 54] width 126 height 13
click at [188, 60] on div "UPSG-TSJDPKGVT8" at bounding box center [171, 55] width 63 height 12
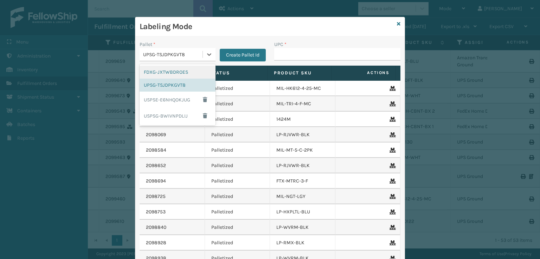
drag, startPoint x: 163, startPoint y: 72, endPoint x: 196, endPoint y: 72, distance: 32.7
click at [165, 72] on div "FDXG-JXTWBDROES" at bounding box center [178, 72] width 76 height 13
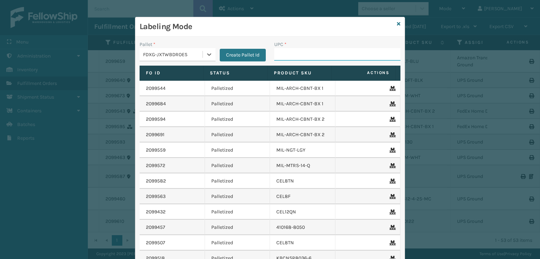
click at [296, 57] on input "UPC *" at bounding box center [337, 54] width 126 height 13
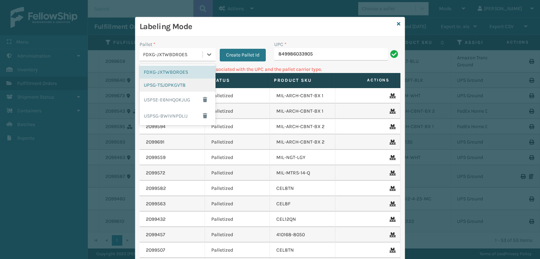
drag, startPoint x: 166, startPoint y: 53, endPoint x: 153, endPoint y: 90, distance: 38.6
click at [164, 57] on div "FDXG-JXTWBDROES" at bounding box center [173, 54] width 60 height 7
click at [152, 88] on div "UPSG-TSJDPKGVT8" at bounding box center [178, 85] width 76 height 13
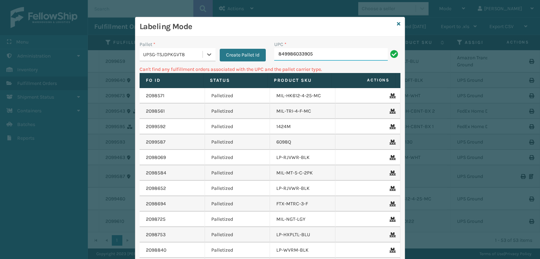
click at [341, 58] on input "849986033905" at bounding box center [331, 54] width 114 height 13
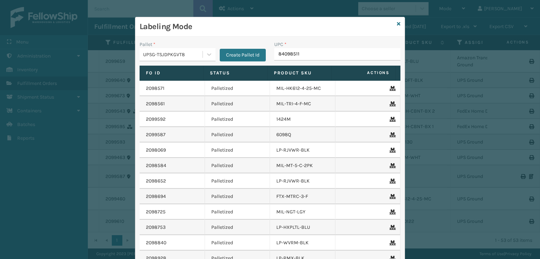
type input "840985119"
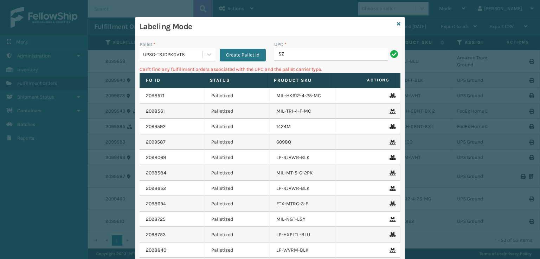
type input "S"
type input "810161331079"
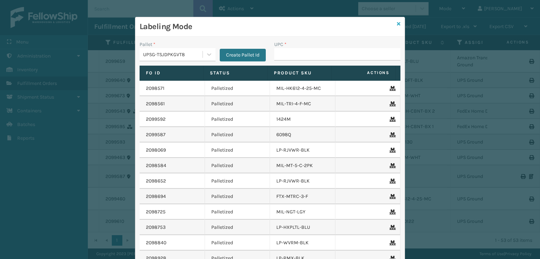
click at [397, 23] on icon at bounding box center [399, 23] width 4 height 5
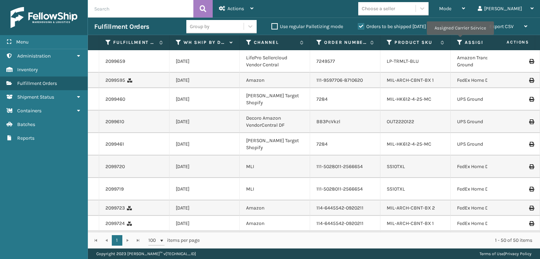
click at [460, 40] on icon at bounding box center [460, 42] width 6 height 6
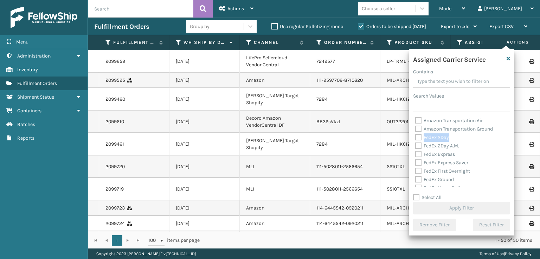
click at [419, 137] on label "FedEx 2Day" at bounding box center [432, 138] width 34 height 6
click at [418, 144] on label "FedEx 2Day A.M." at bounding box center [437, 146] width 44 height 6
click at [415, 144] on input "FedEx 2Day A.M." at bounding box center [415, 144] width 0 height 5
checkbox input "true"
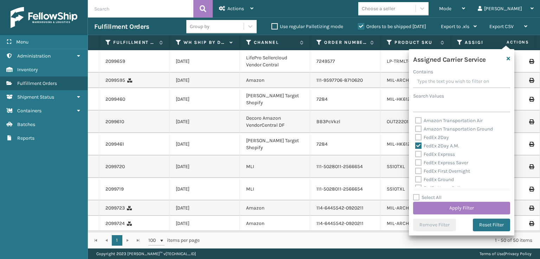
drag, startPoint x: 418, startPoint y: 139, endPoint x: 418, endPoint y: 148, distance: 9.1
click at [418, 141] on label "FedEx 2Day" at bounding box center [432, 138] width 34 height 6
click at [415, 138] on input "FedEx 2Day" at bounding box center [415, 136] width 0 height 5
checkbox input "true"
click at [417, 153] on label "FedEx Express" at bounding box center [435, 154] width 40 height 6
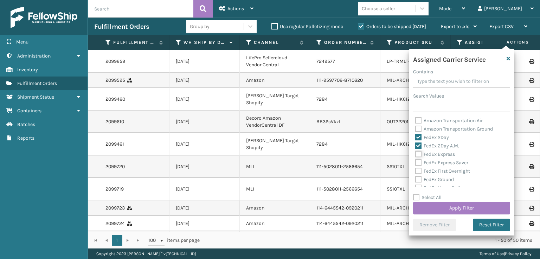
click at [415, 153] on input "FedEx Express" at bounding box center [415, 152] width 0 height 5
checkbox input "true"
click at [419, 163] on label "FedEx Express Saver" at bounding box center [441, 163] width 53 height 6
click at [415, 163] on input "FedEx Express Saver" at bounding box center [415, 161] width 0 height 5
checkbox input "true"
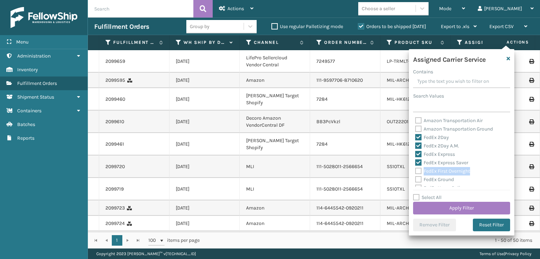
click at [419, 172] on label "FedEx First Overnight" at bounding box center [442, 171] width 55 height 6
click at [418, 180] on label "FedEx Ground" at bounding box center [434, 180] width 39 height 6
click at [415, 180] on input "FedEx Ground" at bounding box center [415, 178] width 0 height 5
checkbox input "true"
click at [418, 172] on label "FedEx First Overnight" at bounding box center [442, 171] width 55 height 6
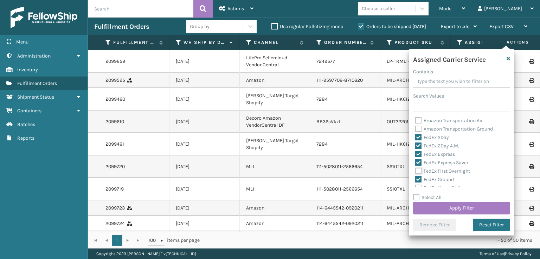
click at [415, 172] on input "FedEx First Overnight" at bounding box center [415, 169] width 0 height 5
checkbox input "true"
click at [420, 162] on label "FedEx Priority Overnight" at bounding box center [445, 162] width 61 height 6
click at [415, 162] on input "FedEx Priority Overnight" at bounding box center [415, 159] width 0 height 5
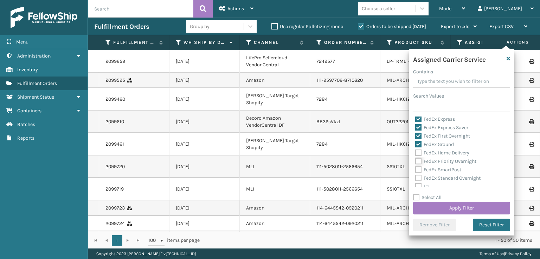
checkbox input "true"
drag, startPoint x: 420, startPoint y: 155, endPoint x: 420, endPoint y: 164, distance: 9.2
click at [420, 155] on label "FedEx Home Delivery" at bounding box center [442, 153] width 54 height 6
click at [415, 154] on input "FedEx Home Delivery" at bounding box center [415, 151] width 0 height 5
checkbox input "true"
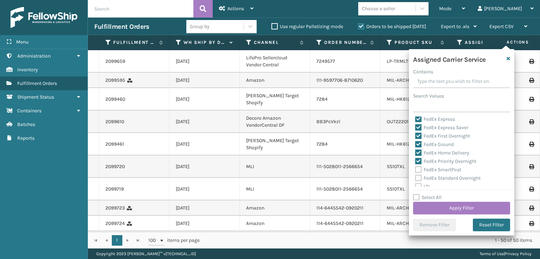
click at [417, 171] on label "FedEx SmartPost" at bounding box center [438, 170] width 46 height 6
click at [415, 170] on input "FedEx SmartPost" at bounding box center [415, 168] width 0 height 5
checkbox input "true"
click at [417, 177] on label "FedEx Standard Overnight" at bounding box center [447, 178] width 65 height 6
click at [415, 177] on input "FedEx Standard Overnight" at bounding box center [415, 176] width 0 height 5
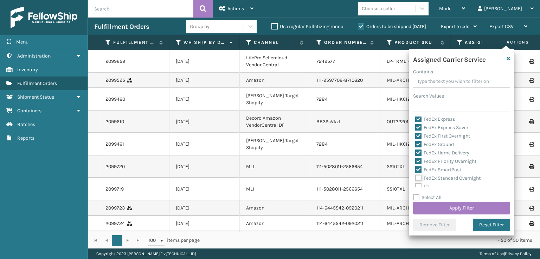
checkbox input "true"
click at [433, 205] on button "Apply Filter" at bounding box center [461, 208] width 97 height 13
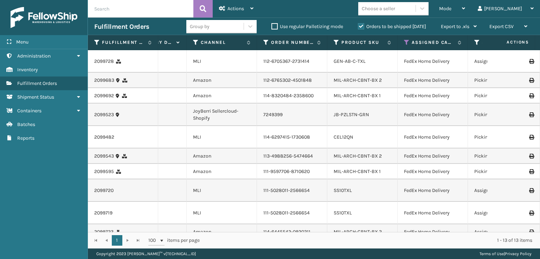
scroll to position [0, 60]
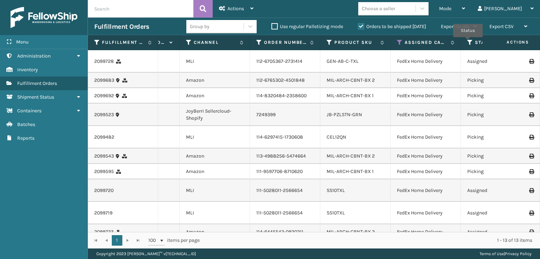
click at [468, 42] on icon at bounding box center [470, 42] width 6 height 6
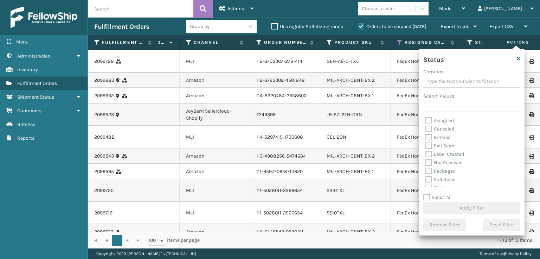
scroll to position [35, 0]
click at [428, 154] on label "Picking" at bounding box center [437, 153] width 25 height 6
click at [426, 154] on input "Picking" at bounding box center [425, 151] width 0 height 5
checkbox input "true"
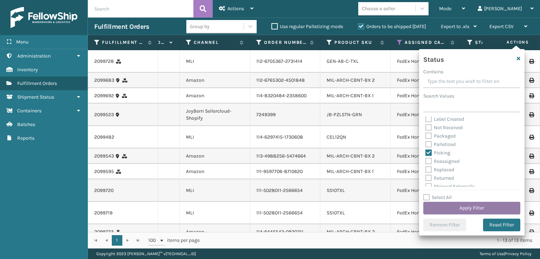
click at [439, 213] on button "Apply Filter" at bounding box center [471, 208] width 97 height 13
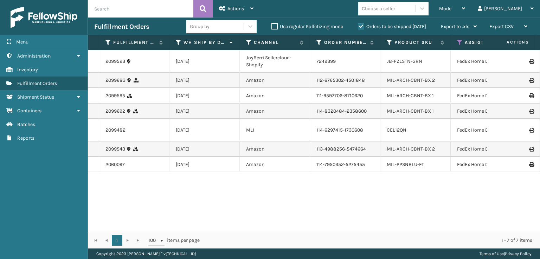
click at [396, 64] on li "JB-PZLSTN-GRN" at bounding box center [404, 61] width 35 height 7
click at [398, 60] on link "JB-PZLSTN-GRN" at bounding box center [404, 61] width 35 height 6
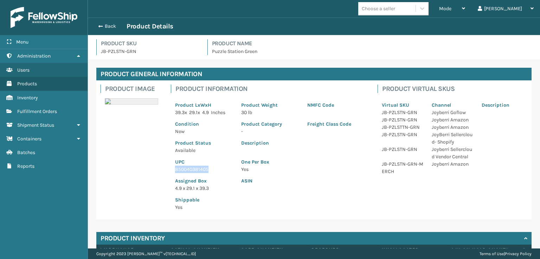
drag, startPoint x: 208, startPoint y: 169, endPoint x: 175, endPoint y: 170, distance: 33.8
click at [175, 170] on p "850040381405" at bounding box center [204, 169] width 58 height 7
copy p "850040381405"
click at [97, 25] on span "button" at bounding box center [99, 26] width 4 height 5
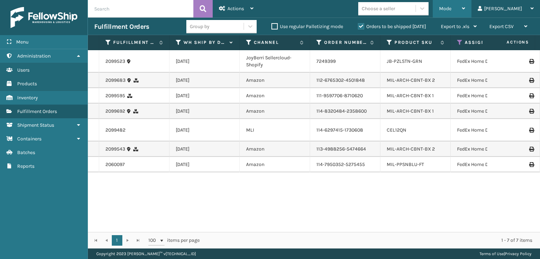
click at [451, 11] on span "Mode" at bounding box center [445, 9] width 12 height 6
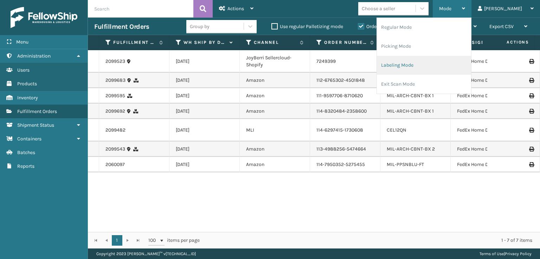
click at [413, 71] on li "Labeling Mode" at bounding box center [424, 65] width 94 height 19
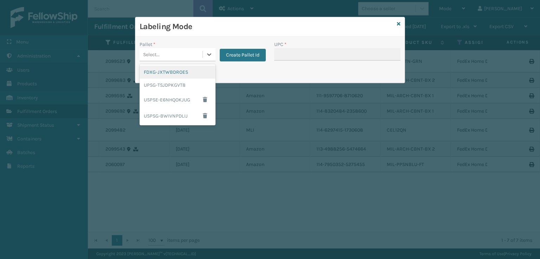
drag, startPoint x: 169, startPoint y: 51, endPoint x: 169, endPoint y: 58, distance: 7.4
click at [169, 52] on div "Select..." at bounding box center [171, 55] width 63 height 12
click at [167, 74] on div "FDXG-JXTWBDROES" at bounding box center [178, 72] width 76 height 13
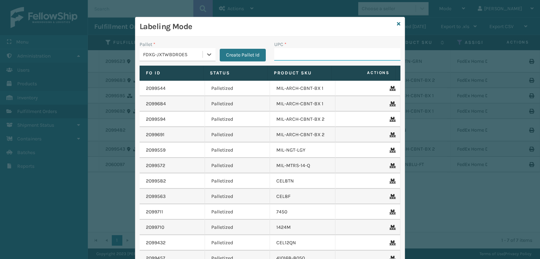
click at [289, 55] on input "UPC *" at bounding box center [337, 54] width 126 height 13
paste input "850040381405"
type input "850040381405"
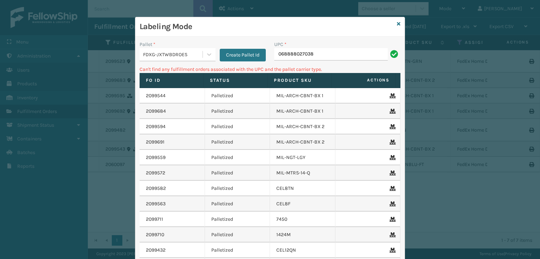
click at [186, 57] on div "FDXG-JXTWBDROES" at bounding box center [173, 54] width 60 height 7
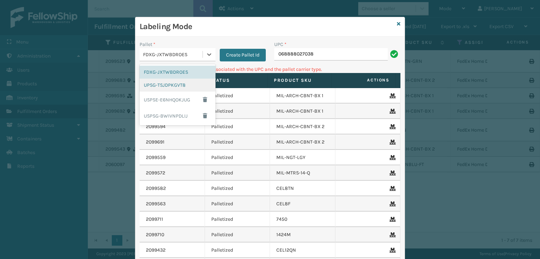
click at [167, 83] on div "UPSG-TSJDPKGVT8" at bounding box center [178, 85] width 76 height 13
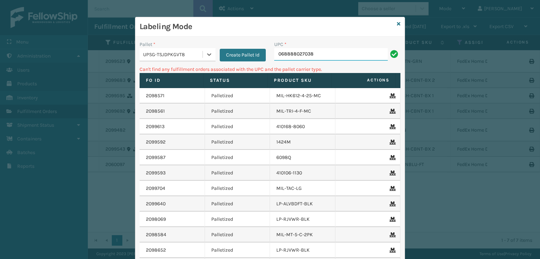
click at [351, 58] on input "068888027038" at bounding box center [331, 54] width 114 height 13
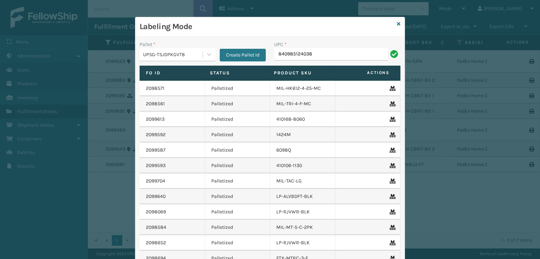
type input "840985124038"
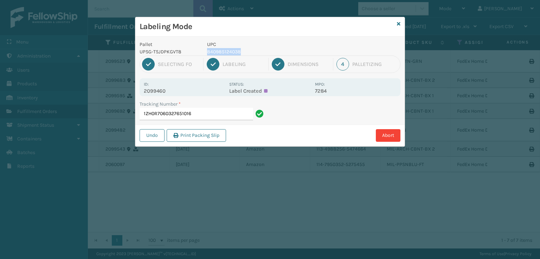
drag, startPoint x: 245, startPoint y: 52, endPoint x: 206, endPoint y: 54, distance: 38.3
click at [206, 54] on div "UPC 840985124038" at bounding box center [259, 48] width 112 height 15
copy p "840985124038"
click at [226, 115] on input "1ZH0R7060327651016" at bounding box center [197, 114] width 114 height 13
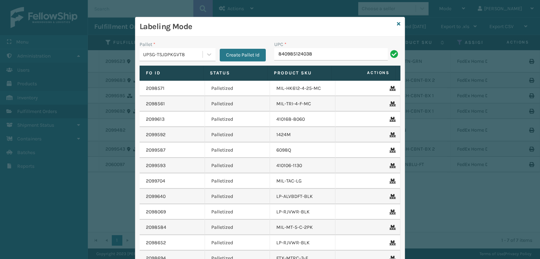
type input "840985124038"
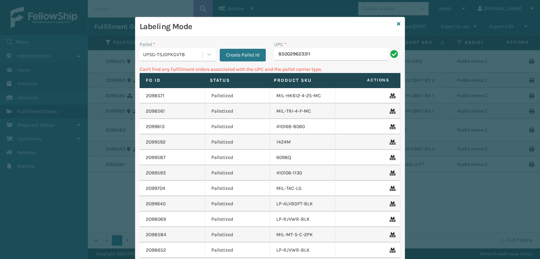
drag, startPoint x: 331, startPoint y: 59, endPoint x: 277, endPoint y: 56, distance: 54.9
click at [277, 56] on input "850029623311" at bounding box center [331, 54] width 114 height 13
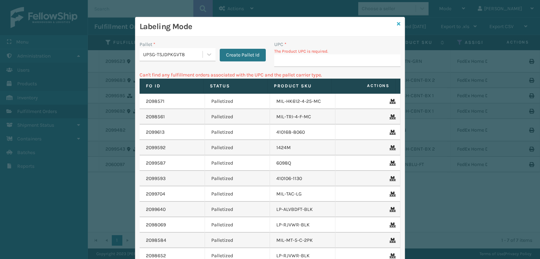
click at [397, 26] on link at bounding box center [399, 23] width 4 height 7
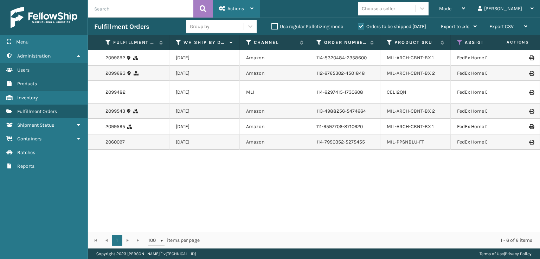
click at [221, 9] on icon at bounding box center [222, 8] width 6 height 5
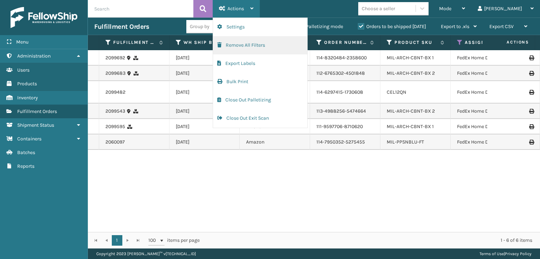
click at [219, 45] on span "button" at bounding box center [219, 45] width 4 height 5
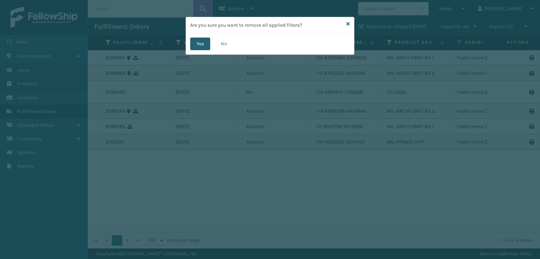
click at [203, 44] on button "Yes" at bounding box center [200, 44] width 20 height 13
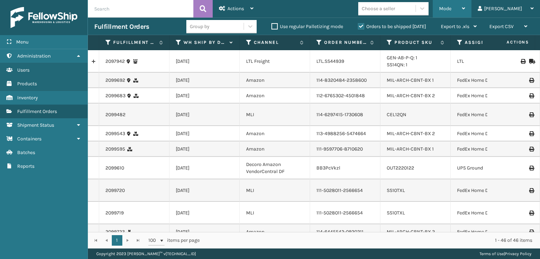
click at [465, 13] on div "Mode" at bounding box center [452, 9] width 26 height 18
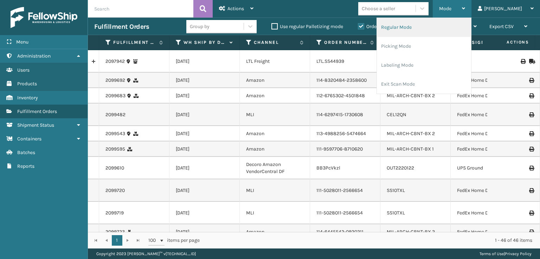
click at [419, 26] on li "Regular Mode" at bounding box center [424, 27] width 94 height 19
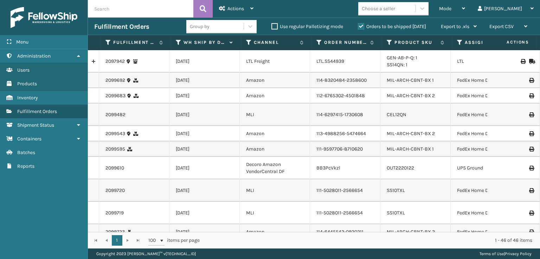
click at [458, 43] on icon at bounding box center [460, 42] width 6 height 6
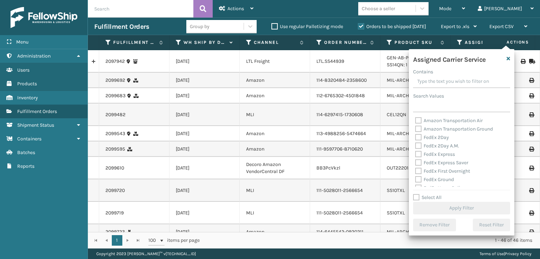
click at [416, 135] on label "FedEx 2Day" at bounding box center [432, 138] width 34 height 6
click at [415, 135] on input "FedEx 2Day" at bounding box center [415, 136] width 0 height 5
checkbox input "true"
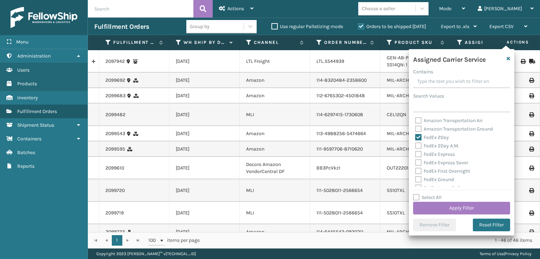
click at [418, 149] on div "FedEx 2Day A.M." at bounding box center [461, 146] width 93 height 8
click at [420, 146] on label "FedEx 2Day A.M." at bounding box center [437, 146] width 44 height 6
click at [415, 146] on input "FedEx 2Day A.M." at bounding box center [415, 144] width 0 height 5
checkbox input "true"
click at [420, 157] on label "FedEx Express" at bounding box center [435, 154] width 40 height 6
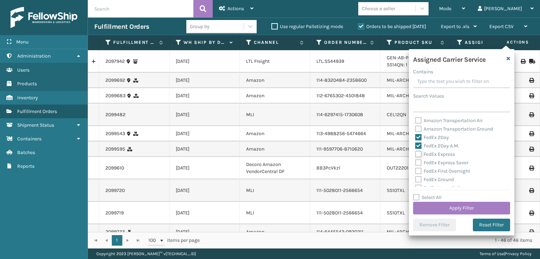
click at [415, 155] on input "FedEx Express" at bounding box center [415, 152] width 0 height 5
checkbox input "true"
click at [420, 156] on label "FedEx Home Delivery" at bounding box center [442, 153] width 54 height 6
click at [415, 154] on input "FedEx Home Delivery" at bounding box center [415, 151] width 0 height 5
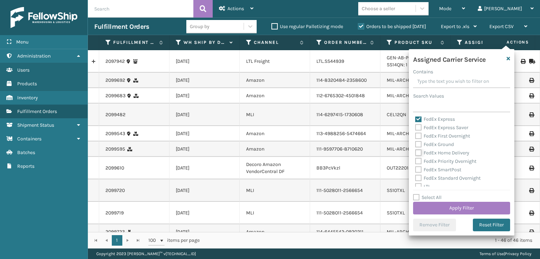
checkbox input "true"
click at [419, 139] on label "FedEx First Overnight" at bounding box center [442, 136] width 55 height 6
click at [415, 137] on input "FedEx First Overnight" at bounding box center [415, 134] width 0 height 5
checkbox input "true"
click at [418, 146] on label "FedEx Ground" at bounding box center [434, 145] width 39 height 6
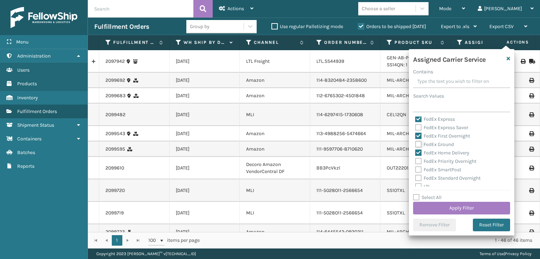
click at [415, 145] on input "FedEx Ground" at bounding box center [415, 143] width 0 height 5
checkbox input "true"
click at [418, 128] on label "FedEx Express Saver" at bounding box center [441, 128] width 53 height 6
click at [415, 128] on input "FedEx Express Saver" at bounding box center [415, 126] width 0 height 5
checkbox input "true"
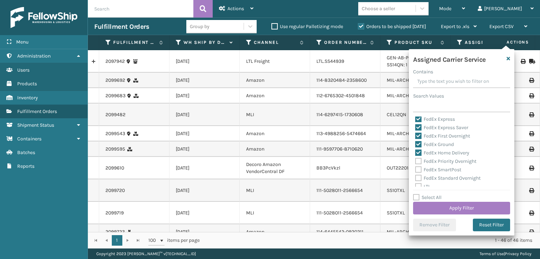
click at [418, 162] on label "FedEx Priority Overnight" at bounding box center [445, 162] width 61 height 6
click at [415, 162] on input "FedEx Priority Overnight" at bounding box center [415, 159] width 0 height 5
checkbox input "true"
click at [417, 172] on label "FedEx SmartPost" at bounding box center [438, 170] width 46 height 6
click at [415, 170] on input "FedEx SmartPost" at bounding box center [415, 168] width 0 height 5
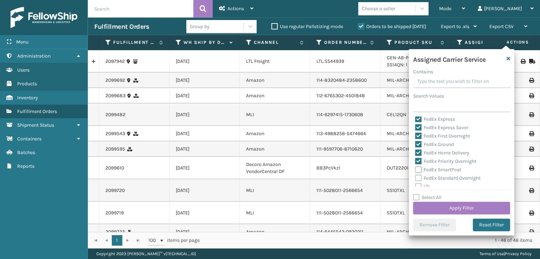
checkbox input "true"
click at [415, 177] on div "Amazon Transportation Air Amazon Transportation Ground FedEx 2Day FedEx 2Day A.…" at bounding box center [461, 152] width 97 height 70
click at [418, 177] on label "FedEx Standard Overnight" at bounding box center [447, 178] width 65 height 6
click at [415, 177] on input "FedEx Standard Overnight" at bounding box center [415, 176] width 0 height 5
checkbox input "true"
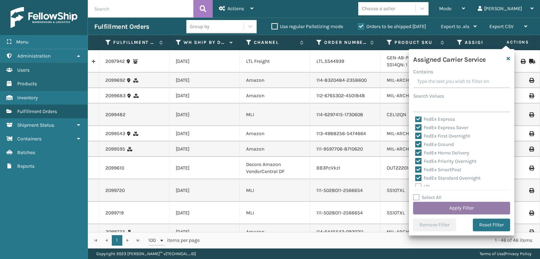
click at [423, 208] on button "Apply Filter" at bounding box center [461, 208] width 97 height 13
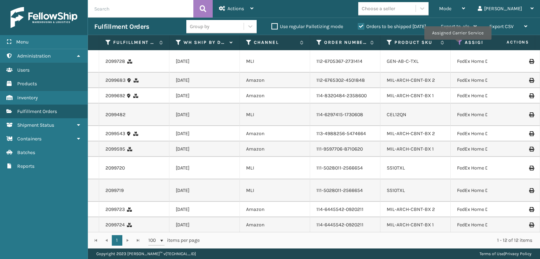
click at [457, 45] on icon at bounding box center [460, 42] width 6 height 6
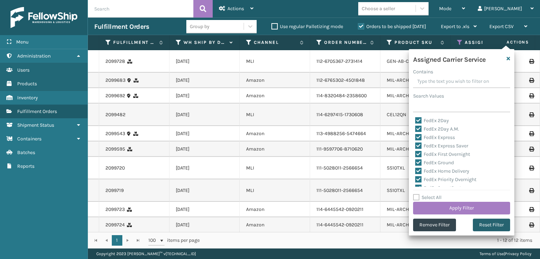
click at [481, 225] on button "Reset Filter" at bounding box center [491, 225] width 37 height 13
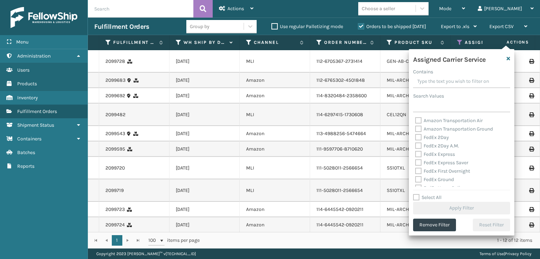
click at [418, 200] on label "Select All" at bounding box center [427, 198] width 28 height 6
click at [418, 194] on input "Select All" at bounding box center [465, 194] width 105 height 1
checkbox input "true"
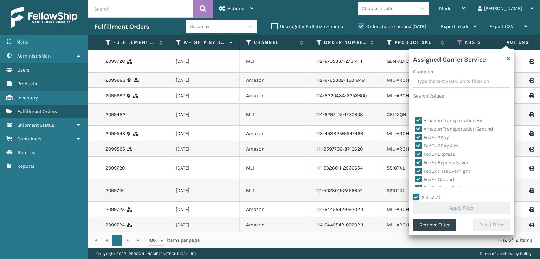
checkbox input "true"
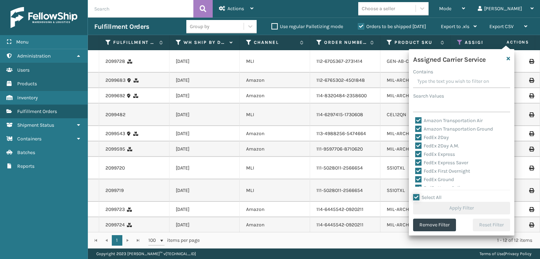
checkbox input "true"
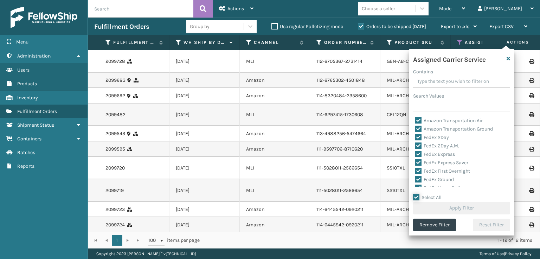
checkbox input "true"
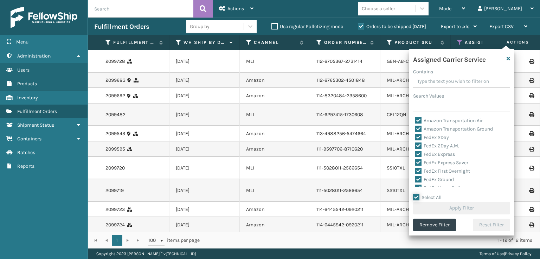
checkbox input "true"
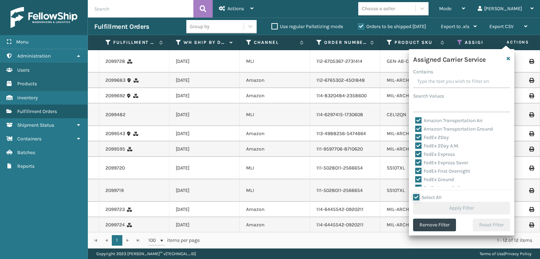
checkbox input "true"
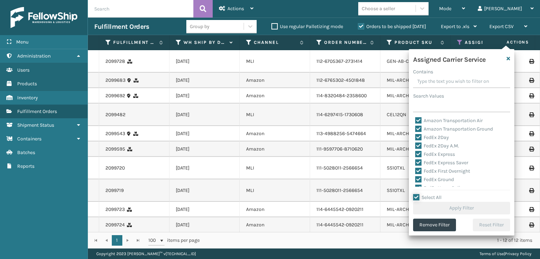
checkbox input "true"
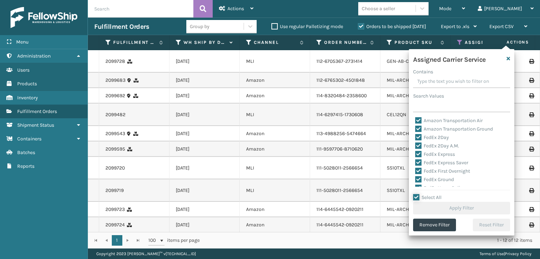
checkbox input "true"
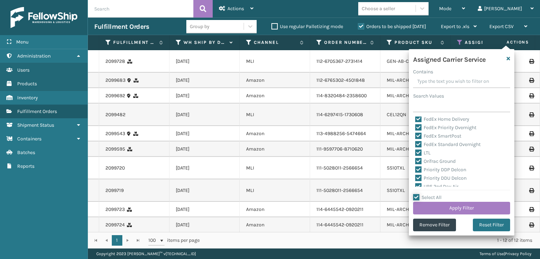
scroll to position [70, 0]
click at [418, 151] on label "LTL" at bounding box center [422, 152] width 15 height 6
click at [415, 151] on input "LTL" at bounding box center [415, 150] width 0 height 5
checkbox input "false"
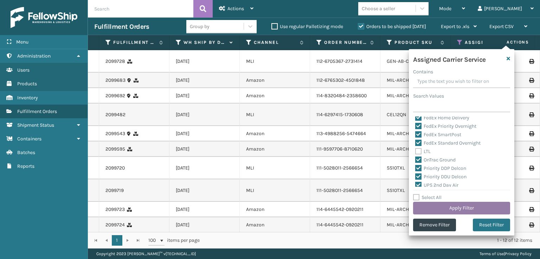
click at [441, 213] on button "Apply Filter" at bounding box center [461, 208] width 97 height 13
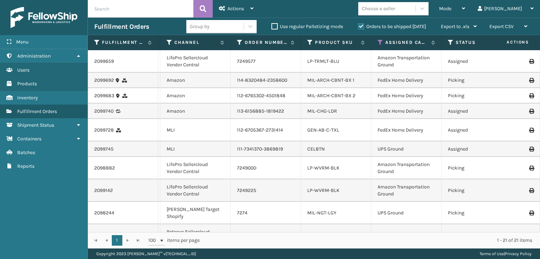
scroll to position [0, 87]
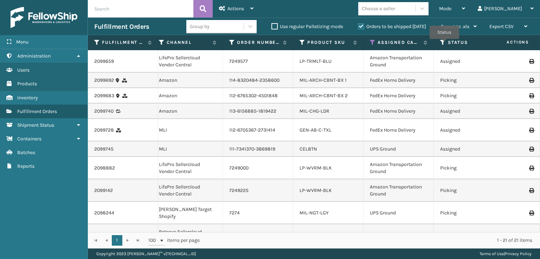
click at [444, 44] on icon at bounding box center [443, 42] width 6 height 6
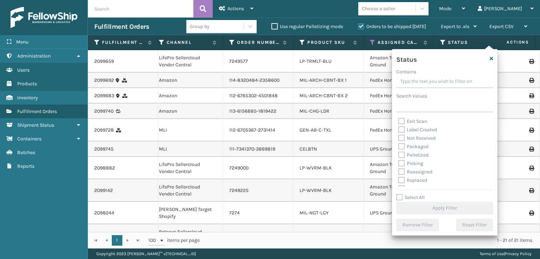
scroll to position [35, 0]
click at [401, 153] on label "Picking" at bounding box center [410, 153] width 25 height 6
click at [399, 153] on input "Picking" at bounding box center [398, 151] width 0 height 5
checkbox input "true"
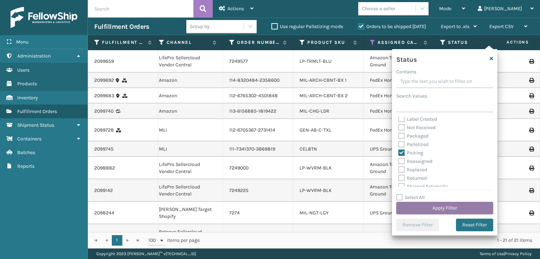
click at [417, 207] on button "Apply Filter" at bounding box center [444, 208] width 97 height 13
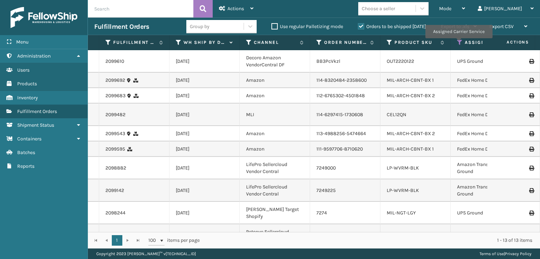
drag, startPoint x: 458, startPoint y: 43, endPoint x: 457, endPoint y: 47, distance: 3.7
click at [458, 44] on icon at bounding box center [460, 42] width 6 height 6
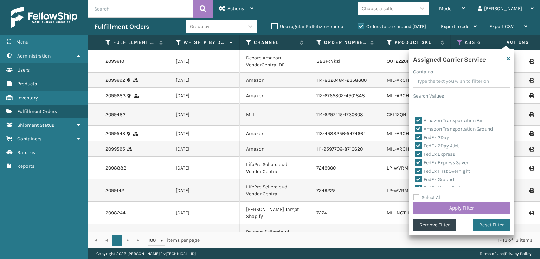
click at [419, 121] on label "Amazon Transportation Air" at bounding box center [448, 121] width 67 height 6
click at [415, 121] on input "Amazon Transportation Air" at bounding box center [415, 119] width 0 height 5
checkbox input "false"
click at [419, 127] on label "Amazon Transportation Ground" at bounding box center [454, 129] width 78 height 6
drag, startPoint x: 419, startPoint y: 139, endPoint x: 417, endPoint y: 128, distance: 11.4
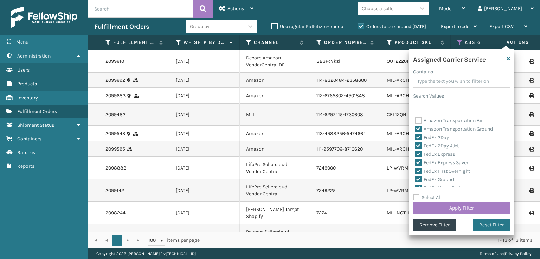
click at [419, 139] on label "FedEx 2Day" at bounding box center [432, 138] width 34 height 6
click at [415, 138] on input "FedEx 2Day" at bounding box center [415, 136] width 0 height 5
checkbox input "false"
drag, startPoint x: 417, startPoint y: 127, endPoint x: 417, endPoint y: 133, distance: 6.3
click at [417, 128] on label "Amazon Transportation Ground" at bounding box center [454, 129] width 78 height 6
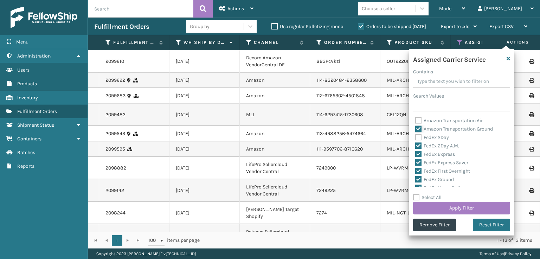
click at [415, 128] on input "Amazon Transportation Ground" at bounding box center [415, 127] width 0 height 5
checkbox input "false"
click at [418, 149] on div "FedEx 2Day A.M." at bounding box center [461, 146] width 93 height 8
click at [418, 143] on div "FedEx 2Day A.M." at bounding box center [461, 146] width 93 height 8
click at [418, 147] on label "FedEx 2Day A.M." at bounding box center [437, 146] width 44 height 6
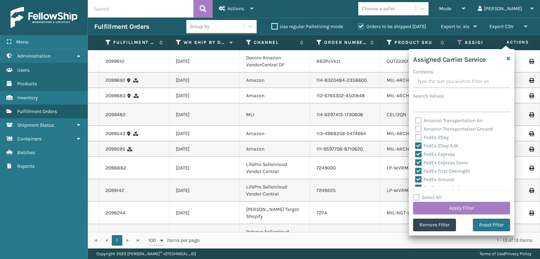
click at [415, 147] on input "FedEx 2Day A.M." at bounding box center [415, 144] width 0 height 5
checkbox input "false"
click at [418, 153] on label "FedEx Express" at bounding box center [435, 154] width 40 height 6
click at [415, 153] on input "FedEx Express" at bounding box center [415, 152] width 0 height 5
checkbox input "false"
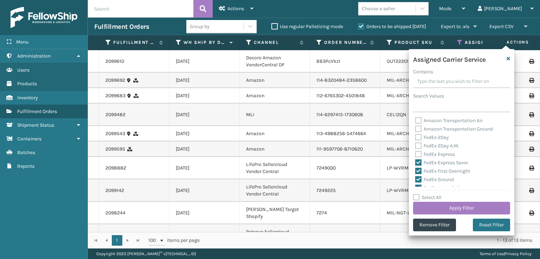
click at [417, 164] on label "FedEx Express Saver" at bounding box center [441, 163] width 53 height 6
click at [415, 163] on input "FedEx Express Saver" at bounding box center [415, 161] width 0 height 5
checkbox input "false"
click at [418, 171] on label "FedEx First Overnight" at bounding box center [442, 171] width 55 height 6
click at [415, 171] on input "FedEx First Overnight" at bounding box center [415, 169] width 0 height 5
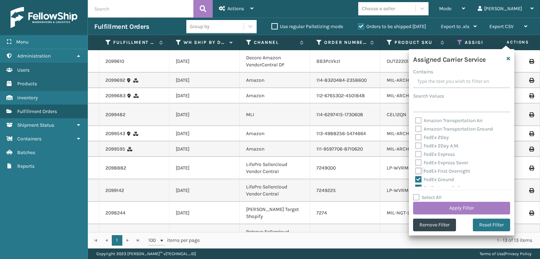
checkbox input "false"
click at [418, 179] on label "FedEx Ground" at bounding box center [434, 180] width 39 height 6
click at [415, 179] on input "FedEx Ground" at bounding box center [415, 178] width 0 height 5
checkbox input "false"
drag, startPoint x: 419, startPoint y: 153, endPoint x: 419, endPoint y: 162, distance: 9.1
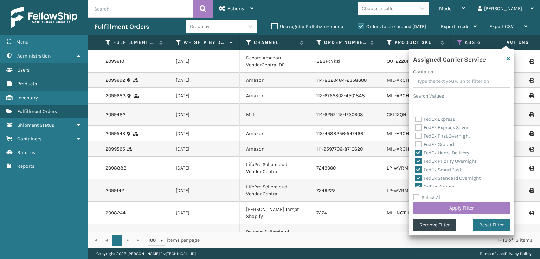
click at [419, 156] on div "FedEx Home Delivery" at bounding box center [461, 153] width 93 height 8
click at [419, 163] on label "FedEx Priority Overnight" at bounding box center [445, 162] width 61 height 6
click at [415, 162] on input "FedEx Priority Overnight" at bounding box center [415, 159] width 0 height 5
checkbox input "false"
click at [419, 153] on label "FedEx Home Delivery" at bounding box center [442, 153] width 54 height 6
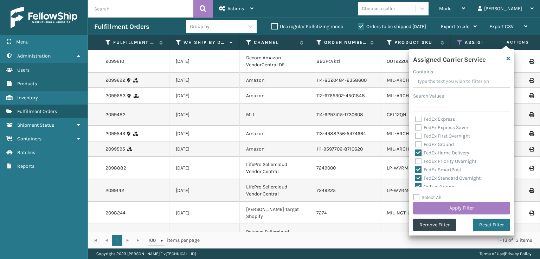
click at [415, 153] on input "FedEx Home Delivery" at bounding box center [415, 151] width 0 height 5
checkbox input "false"
click at [415, 172] on label "FedEx SmartPost" at bounding box center [438, 170] width 46 height 6
click at [419, 154] on label "OnTrac Ground" at bounding box center [435, 152] width 40 height 6
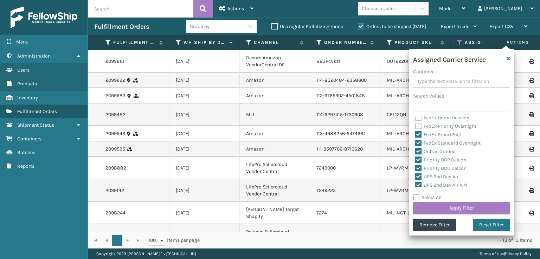
click at [415, 152] on input "OnTrac Ground" at bounding box center [415, 150] width 0 height 5
checkbox input "false"
click at [418, 142] on label "FedEx Standard Overnight" at bounding box center [447, 143] width 65 height 6
click at [415, 142] on input "FedEx Standard Overnight" at bounding box center [415, 141] width 0 height 5
checkbox input "false"
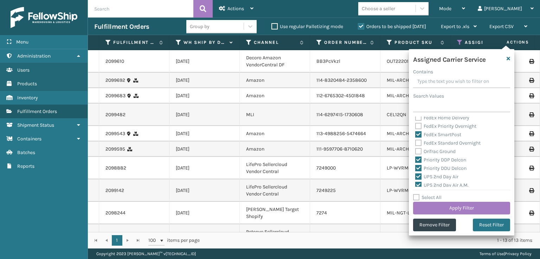
click at [416, 133] on label "FedEx SmartPost" at bounding box center [438, 135] width 46 height 6
click at [415, 133] on input "FedEx SmartPost" at bounding box center [415, 133] width 0 height 5
checkbox input "false"
drag, startPoint x: 421, startPoint y: 162, endPoint x: 419, endPoint y: 168, distance: 5.5
click at [420, 164] on div "Amazon Transportation Air Amazon Transportation Ground FedEx 2Day FedEx 2Day A.…" at bounding box center [461, 152] width 97 height 70
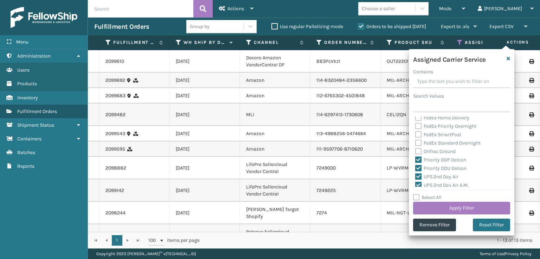
click at [419, 167] on label "Priority DDU Delcon" at bounding box center [440, 169] width 51 height 6
click at [415, 167] on input "Priority DDU Delcon" at bounding box center [415, 166] width 0 height 5
checkbox input "false"
click at [418, 161] on label "Priority DDP Delcon" at bounding box center [440, 160] width 51 height 6
click at [415, 161] on input "Priority DDP Delcon" at bounding box center [415, 158] width 0 height 5
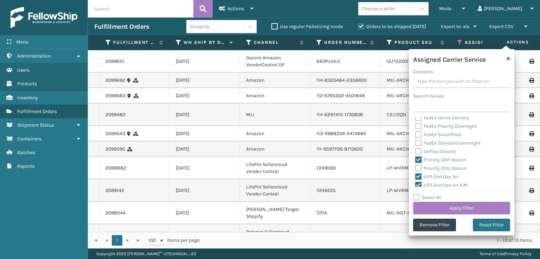
checkbox input "false"
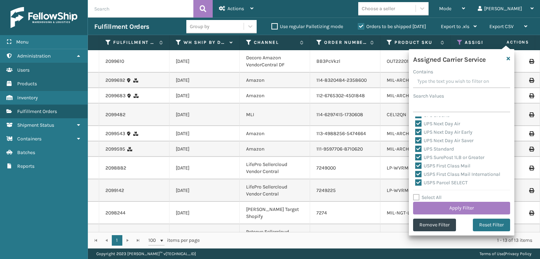
scroll to position [176, 0]
click at [414, 159] on div "Amazon Transportation Air Amazon Transportation Ground FedEx 2Day FedEx 2Day A.…" at bounding box center [461, 152] width 97 height 70
click at [418, 156] on label "USPS First Class Mail" at bounding box center [442, 156] width 55 height 6
click at [415, 156] on input "USPS First Class Mail" at bounding box center [415, 154] width 0 height 5
checkbox input "false"
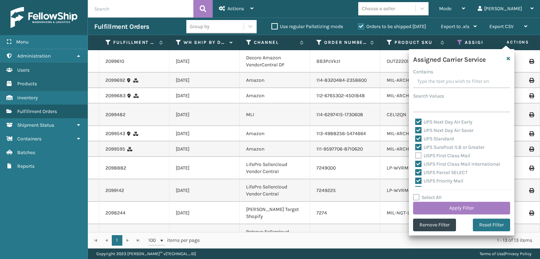
click at [418, 163] on label "USPS First Class Mail International" at bounding box center [457, 164] width 85 height 6
click at [415, 163] on input "USPS First Class Mail International" at bounding box center [415, 162] width 0 height 5
checkbox input "false"
click at [418, 172] on label "USPS Parcel SELECT" at bounding box center [441, 173] width 52 height 6
click at [415, 172] on input "USPS Parcel SELECT" at bounding box center [415, 171] width 0 height 5
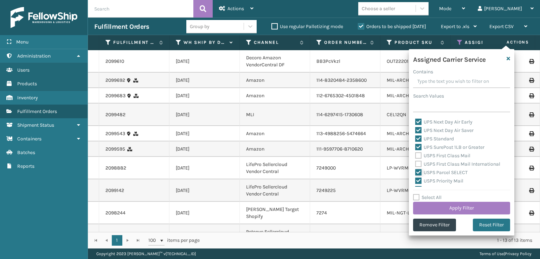
checkbox input "false"
click at [419, 180] on label "USPS Priority Mail" at bounding box center [439, 181] width 48 height 6
click at [415, 180] on input "USPS Priority Mail" at bounding box center [415, 179] width 0 height 5
checkbox input "false"
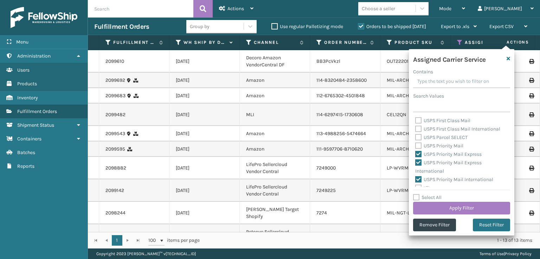
click at [418, 163] on label "USPS Priority Mail Express International" at bounding box center [448, 167] width 66 height 14
click at [415, 163] on input "USPS Priority Mail Express International" at bounding box center [415, 161] width 0 height 5
checkbox input "false"
click at [420, 152] on label "USPS Priority Mail Express" at bounding box center [448, 154] width 66 height 6
click at [415, 152] on input "USPS Priority Mail Express" at bounding box center [415, 152] width 0 height 5
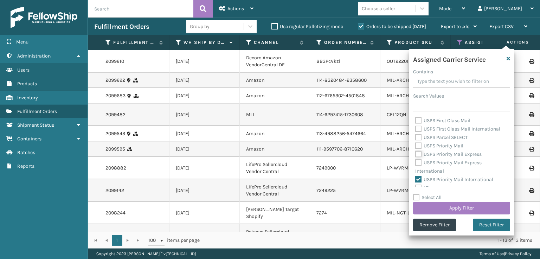
checkbox input "false"
click at [421, 179] on label "USPS Priority Mail International" at bounding box center [454, 180] width 78 height 6
click at [415, 179] on input "USPS Priority Mail International" at bounding box center [415, 178] width 0 height 5
checkbox input "false"
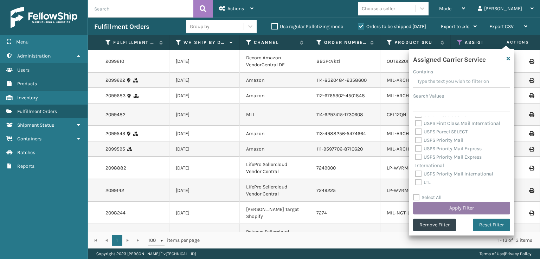
click at [434, 208] on button "Apply Filter" at bounding box center [461, 208] width 97 height 13
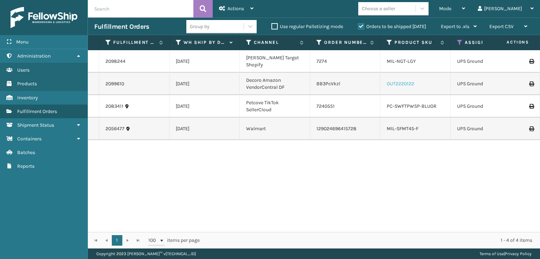
click at [395, 81] on link "OUT2220122" at bounding box center [400, 84] width 27 height 6
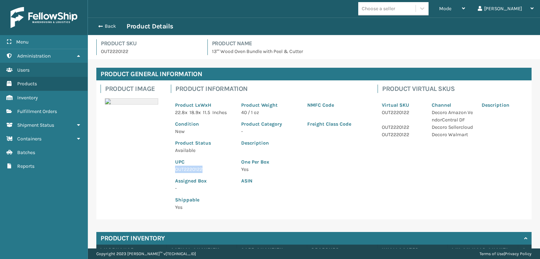
drag, startPoint x: 203, startPoint y: 171, endPoint x: 176, endPoint y: 169, distance: 27.1
click at [176, 169] on p "OUT2220122" at bounding box center [204, 169] width 58 height 7
copy p "OUT2220122"
click at [99, 25] on span "button" at bounding box center [99, 26] width 4 height 5
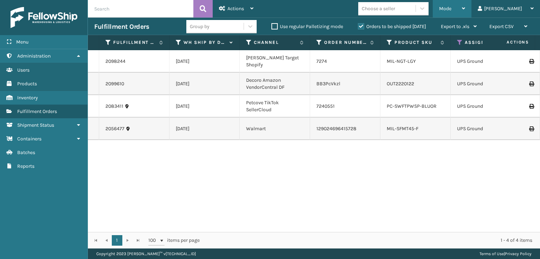
click at [463, 5] on div "Mode Regular Mode Picking Mode Labeling Mode Exit Scan Mode" at bounding box center [452, 9] width 39 height 18
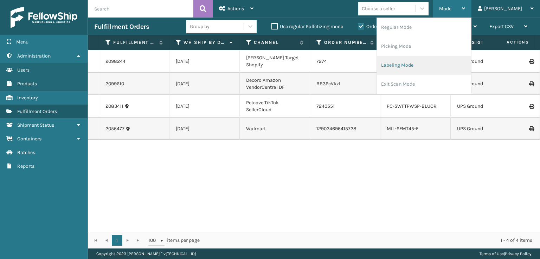
click at [421, 69] on li "Labeling Mode" at bounding box center [424, 65] width 94 height 19
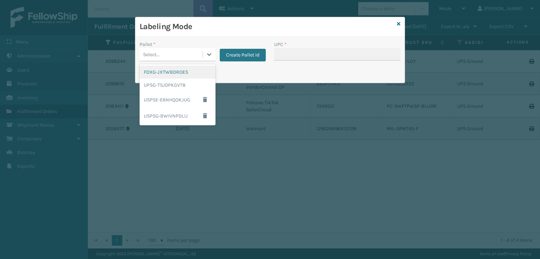
click at [155, 56] on div "Select..." at bounding box center [151, 54] width 17 height 7
click at [156, 85] on div "UPSG-TSJDPKGVT8" at bounding box center [178, 85] width 76 height 13
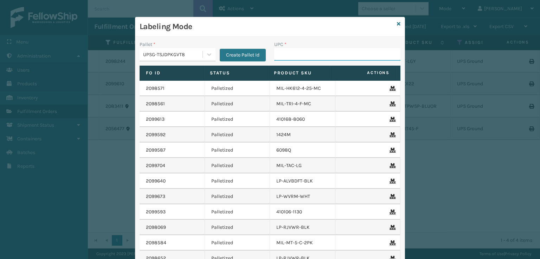
drag, startPoint x: 291, startPoint y: 58, endPoint x: 287, endPoint y: 58, distance: 3.9
click at [289, 58] on input "UPC *" at bounding box center [337, 54] width 126 height 13
paste input "OUT2220122"
type input "OUT2220122"
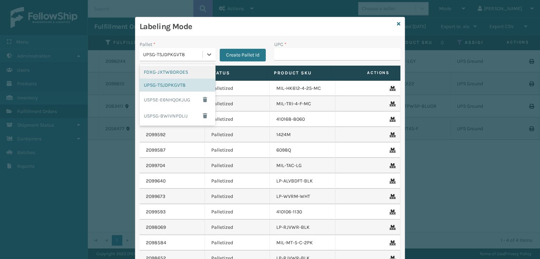
click at [190, 54] on div "UPSG-TSJDPKGVT8" at bounding box center [173, 54] width 60 height 7
click at [168, 72] on div "FDXG-JXTWBDROES" at bounding box center [178, 72] width 76 height 13
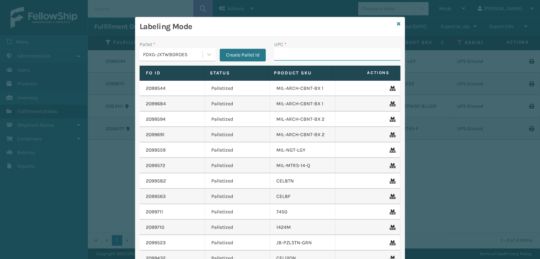
click at [290, 58] on input "UPC *" at bounding box center [337, 54] width 126 height 13
type input "MIL-ARCH-CBNT-BX 1"
type input "MIL-ARCH-CBNT-BX 2"
